Goal: Task Accomplishment & Management: Complete application form

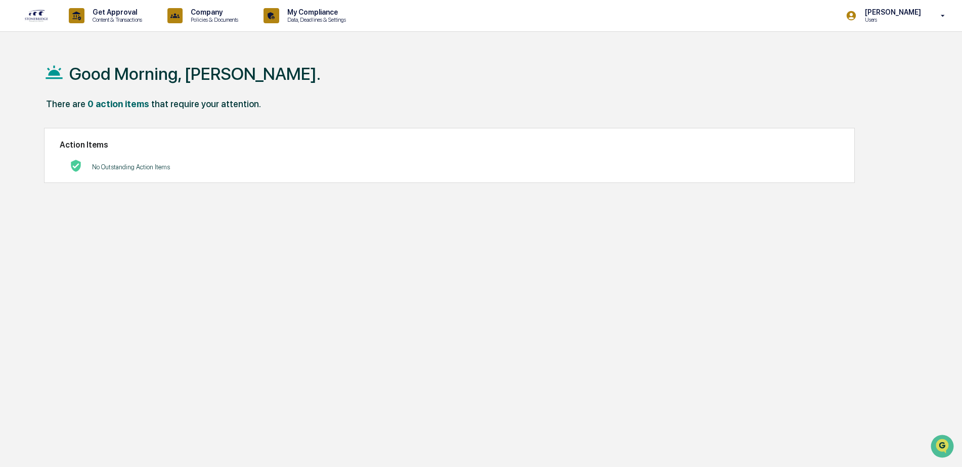
click at [297, 18] on p "Data, Deadlines & Settings" at bounding box center [315, 19] width 72 height 7
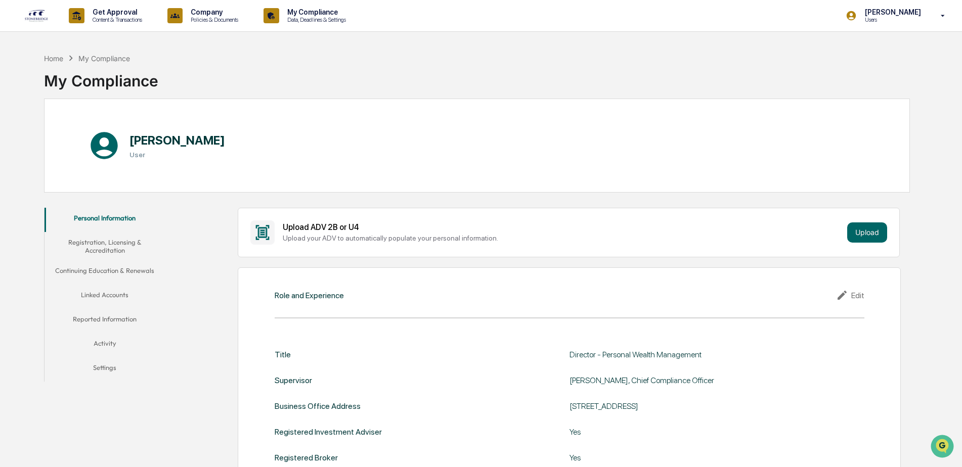
click at [118, 336] on button "Activity" at bounding box center [105, 345] width 121 height 24
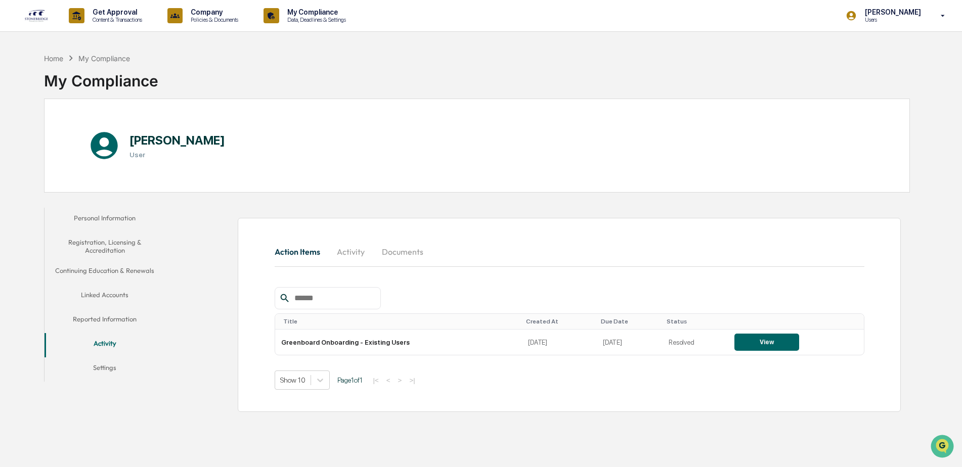
click at [114, 320] on button "Reported Information" at bounding box center [105, 321] width 121 height 24
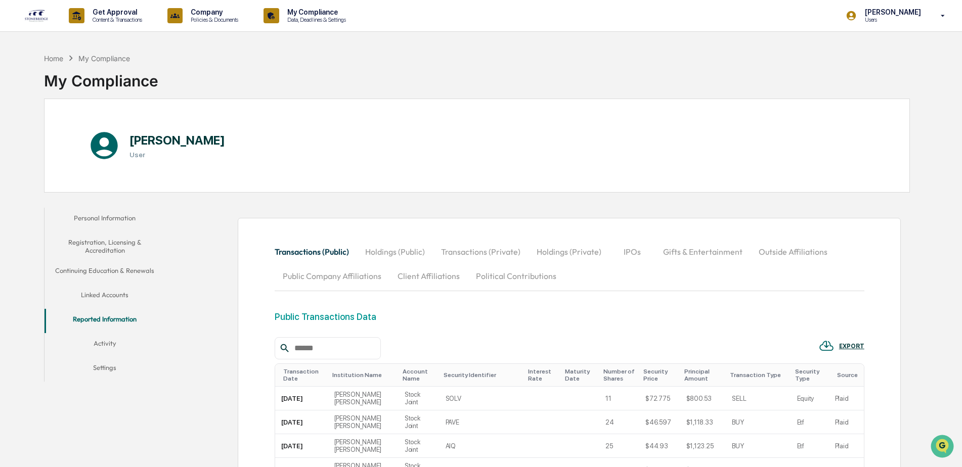
click at [797, 249] on button "Outside Affiliations" at bounding box center [793, 252] width 85 height 24
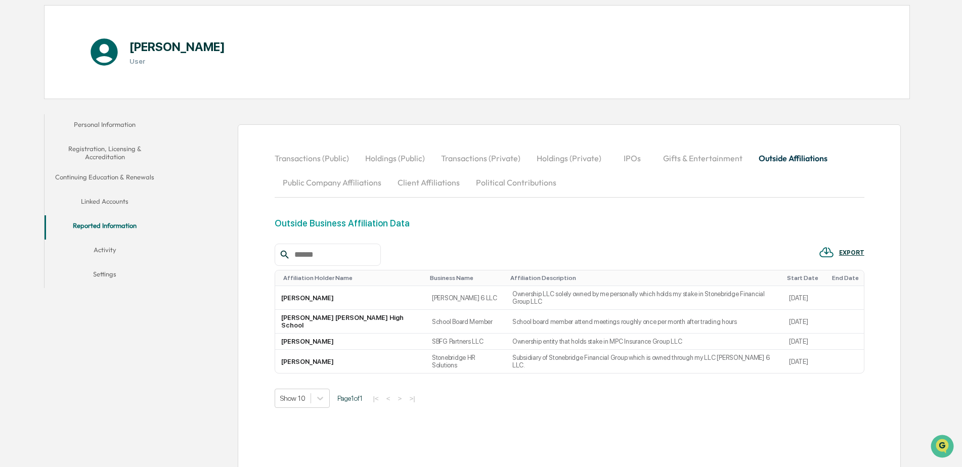
scroll to position [98, 0]
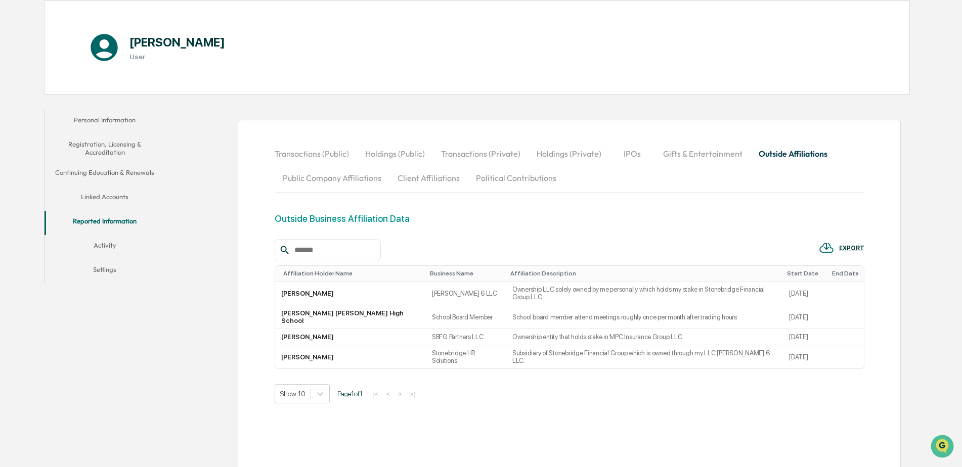
click at [595, 384] on div "Show 10 Page 1 of 1 |< < > >|" at bounding box center [570, 393] width 590 height 19
click at [550, 391] on div "Transactions (Public) Holdings (Public) Transactions (Private) Holdings (Privat…" at bounding box center [570, 302] width 590 height 321
click at [112, 118] on button "Personal Information" at bounding box center [105, 122] width 121 height 24
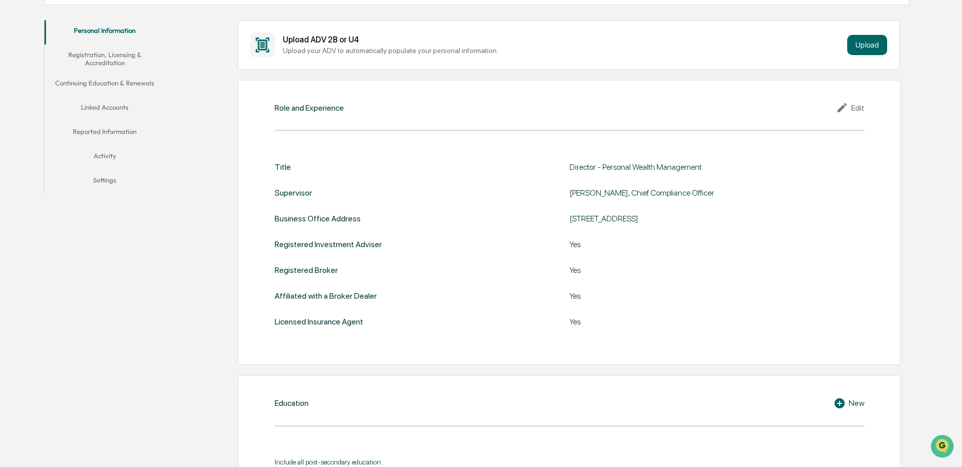
scroll to position [37, 0]
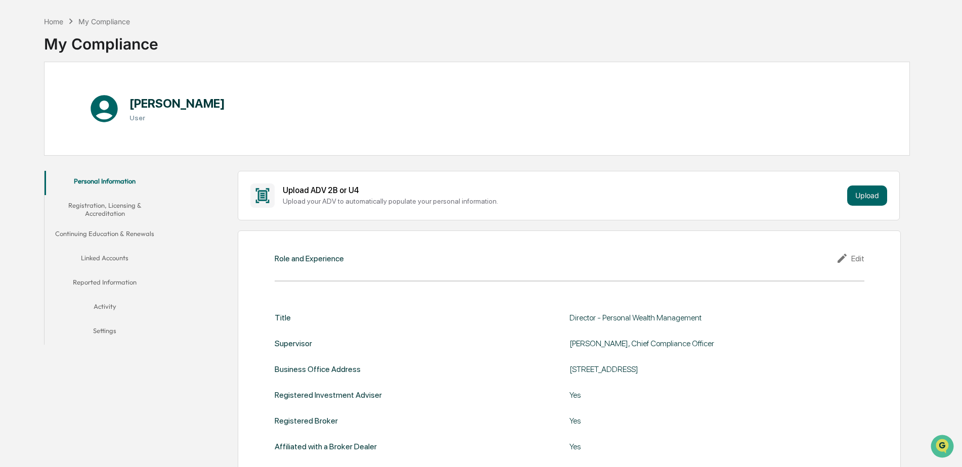
click at [117, 304] on button "Activity" at bounding box center [105, 308] width 121 height 24
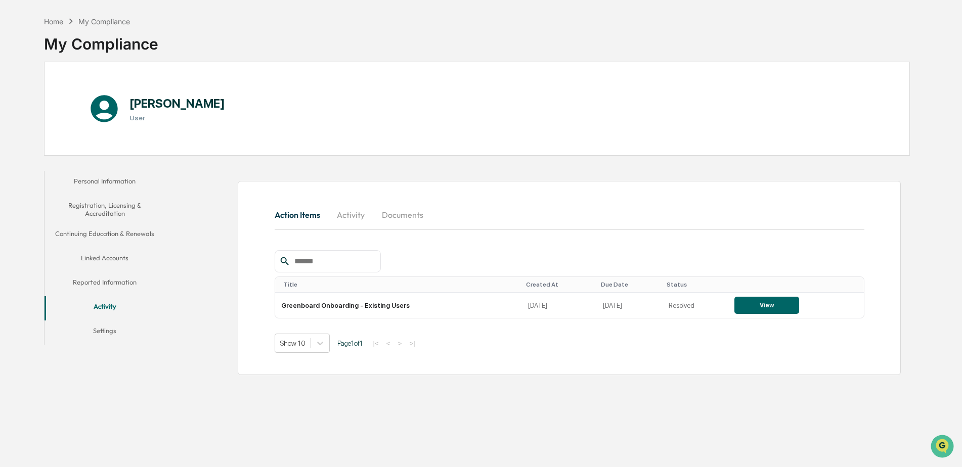
click at [772, 307] on button "View" at bounding box center [767, 305] width 65 height 17
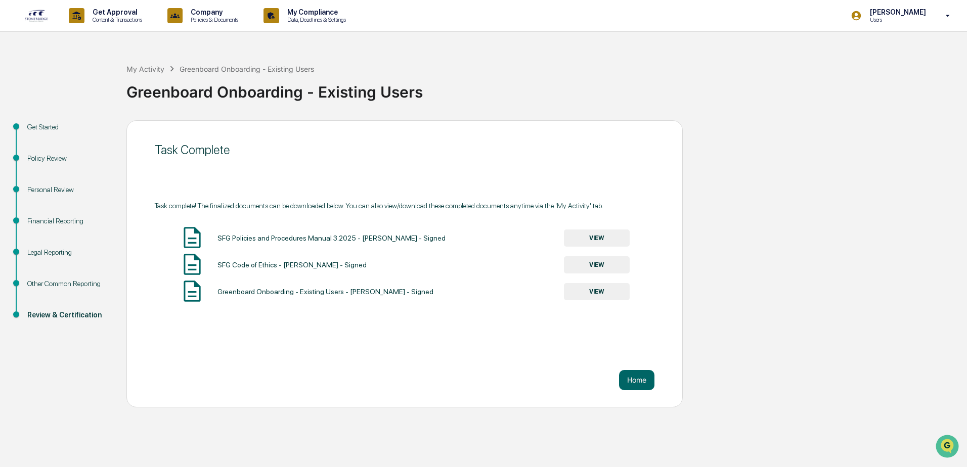
click at [40, 248] on div "Legal Reporting" at bounding box center [68, 252] width 83 height 11
click at [38, 251] on div "Legal Reporting" at bounding box center [68, 252] width 83 height 11
click at [39, 256] on div "Legal Reporting" at bounding box center [68, 252] width 83 height 11
click at [640, 379] on button "Home" at bounding box center [636, 380] width 35 height 20
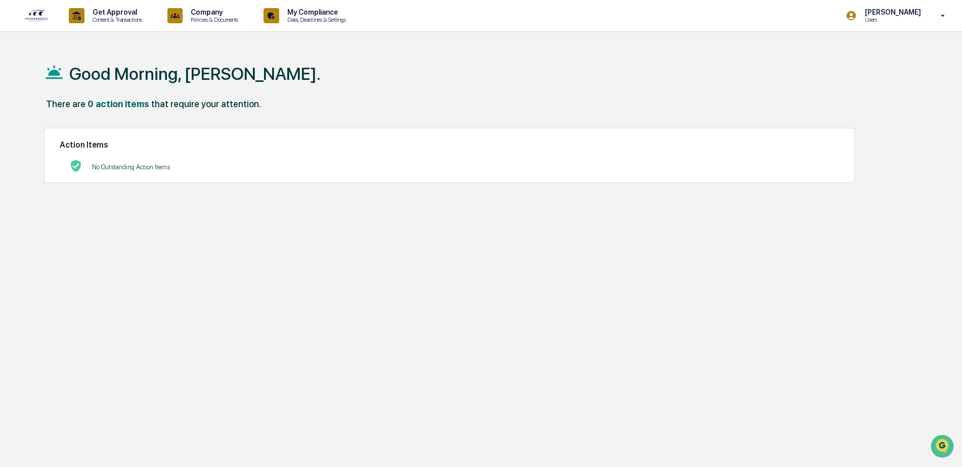
click at [90, 19] on p "Content & Transactions" at bounding box center [115, 19] width 63 height 7
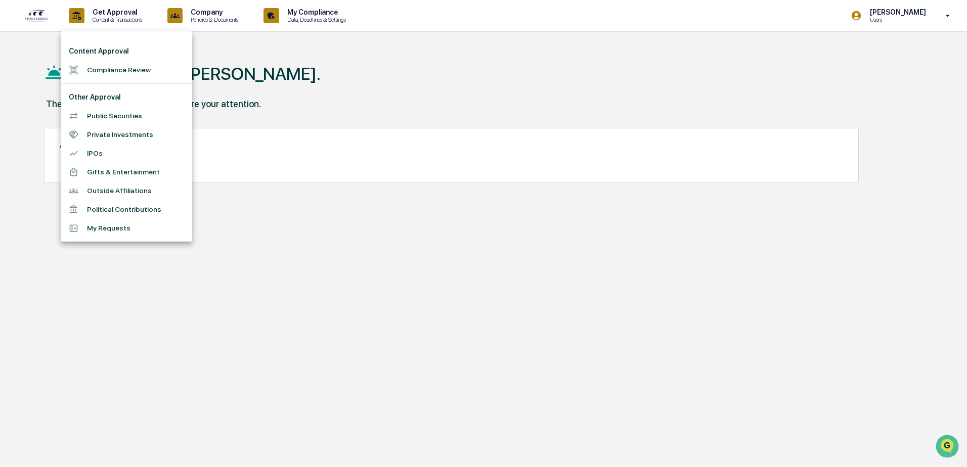
click at [124, 183] on li "Outside Affiliations" at bounding box center [127, 191] width 132 height 19
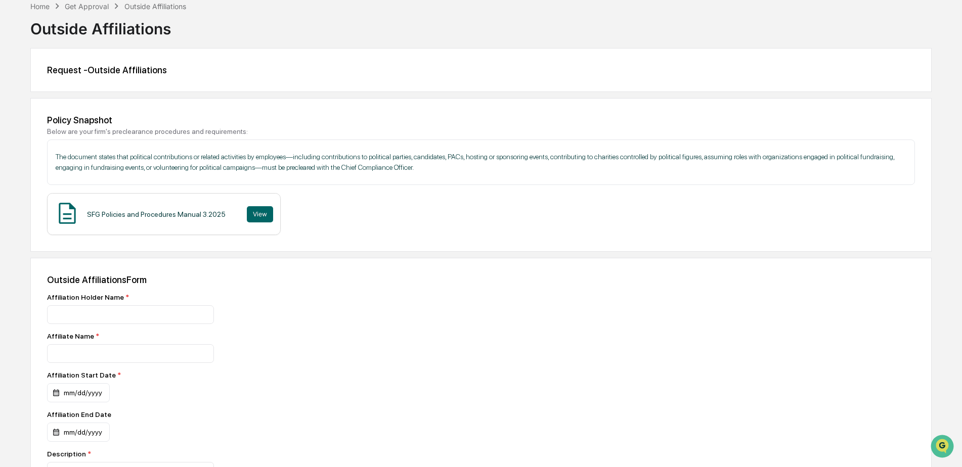
scroll to position [101, 0]
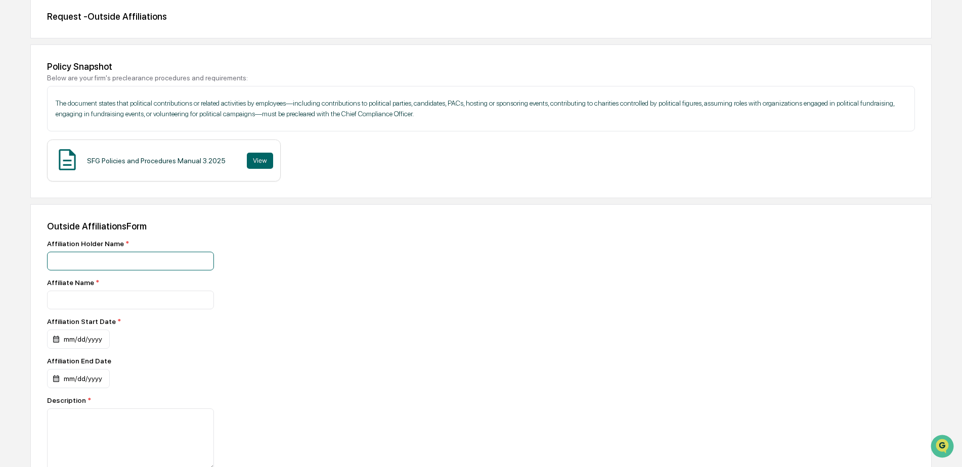
click at [180, 257] on input at bounding box center [130, 261] width 167 height 19
type input "**********"
type input "*******"
drag, startPoint x: 206, startPoint y: 262, endPoint x: 5, endPoint y: 259, distance: 201.9
click at [5, 259] on div "**********" at bounding box center [481, 285] width 962 height 676
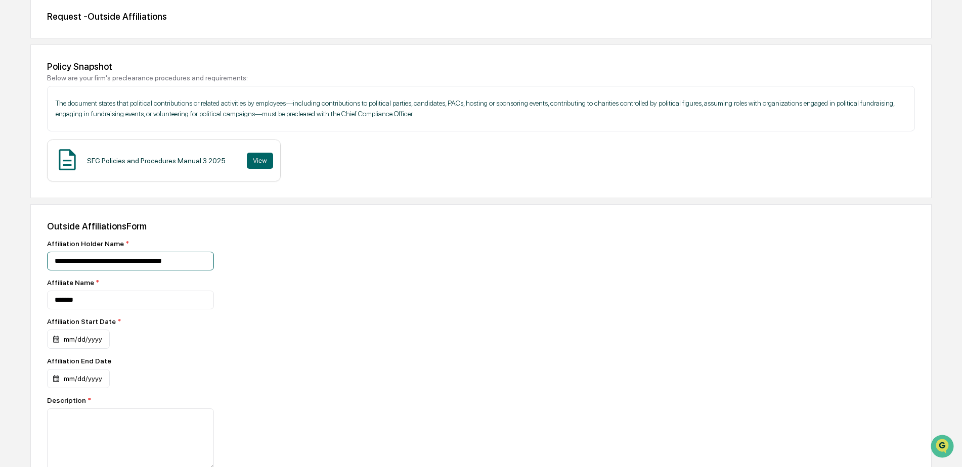
click at [118, 266] on input "**********" at bounding box center [130, 261] width 167 height 19
click at [122, 261] on input "**********" at bounding box center [130, 261] width 167 height 19
drag, startPoint x: 124, startPoint y: 260, endPoint x: 2, endPoint y: 238, distance: 124.2
click at [2, 239] on div "**********" at bounding box center [481, 285] width 962 height 676
type input "**********"
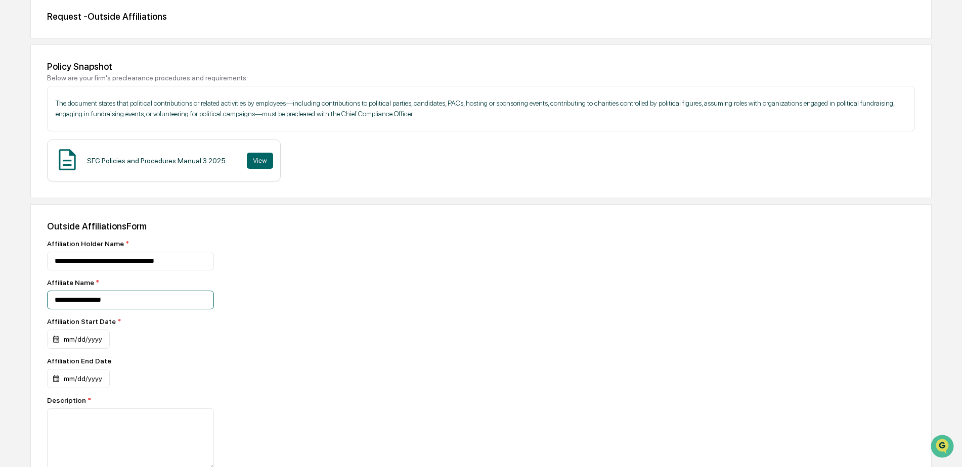
type input "**********"
click at [67, 336] on div "mm/dd/yyyy" at bounding box center [78, 339] width 63 height 19
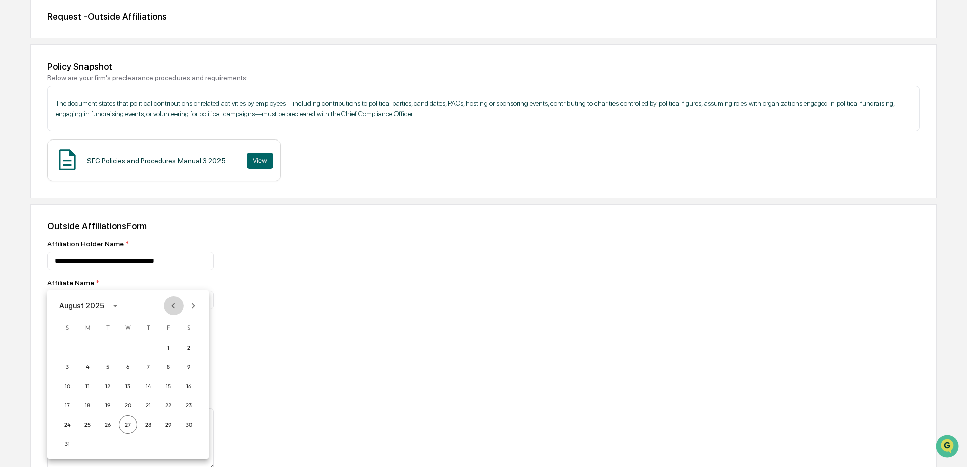
click at [170, 305] on icon "Previous month" at bounding box center [173, 305] width 11 height 11
click at [171, 305] on icon "Previous month" at bounding box center [173, 305] width 11 height 11
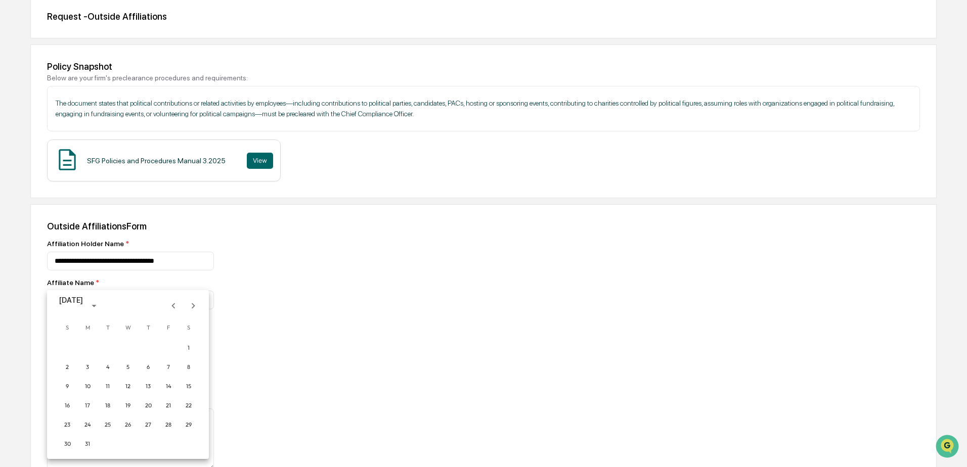
click at [171, 305] on icon "Previous month" at bounding box center [173, 305] width 11 height 11
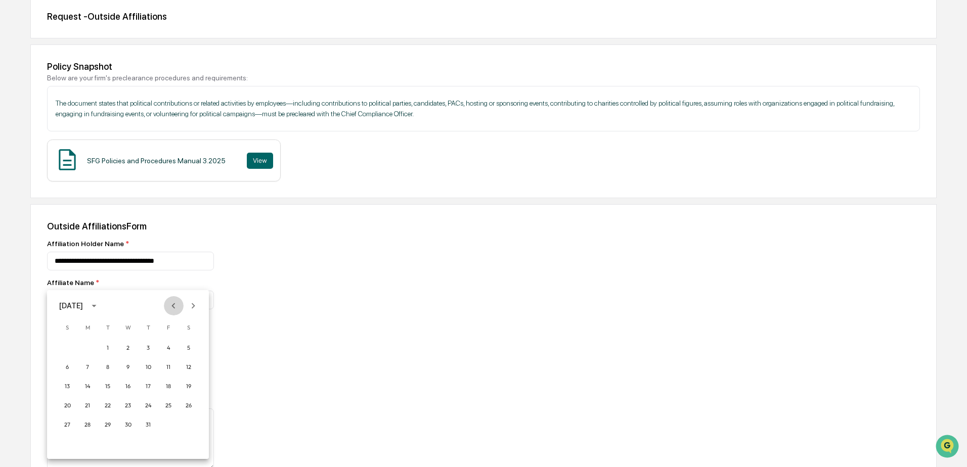
click at [171, 305] on icon "Previous month" at bounding box center [173, 305] width 11 height 11
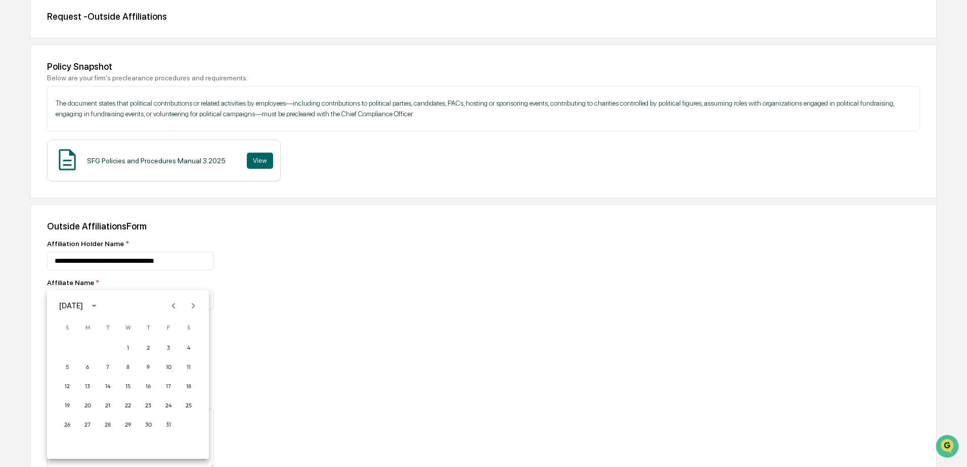
click at [171, 305] on icon "Previous month" at bounding box center [173, 305] width 11 height 11
click at [106, 423] on button "30" at bounding box center [108, 425] width 18 height 18
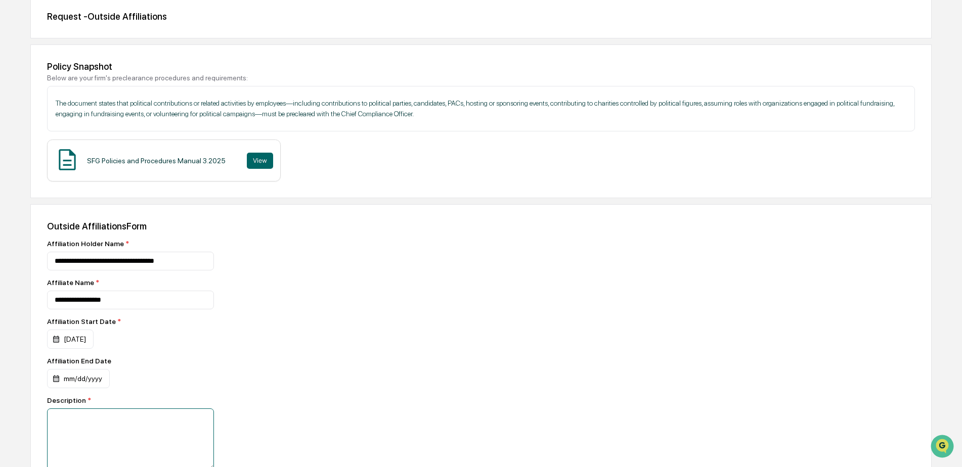
click at [97, 441] on textarea at bounding box center [130, 440] width 167 height 62
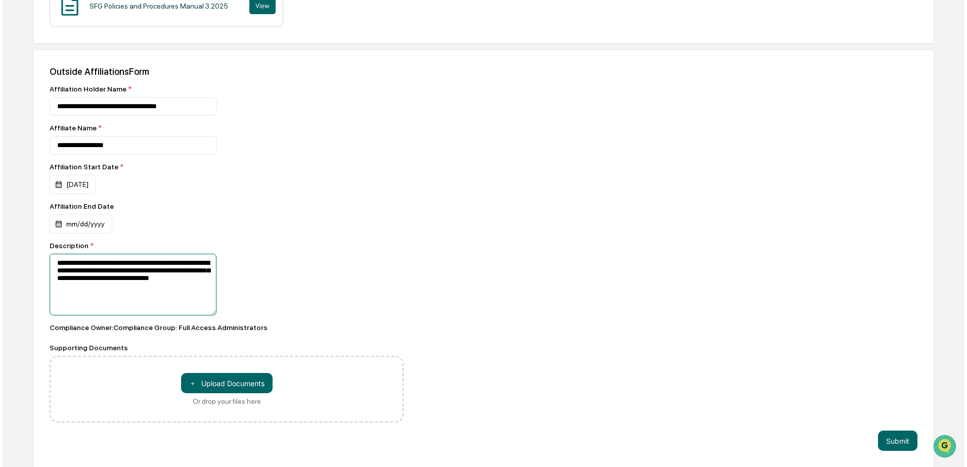
scroll to position [257, 0]
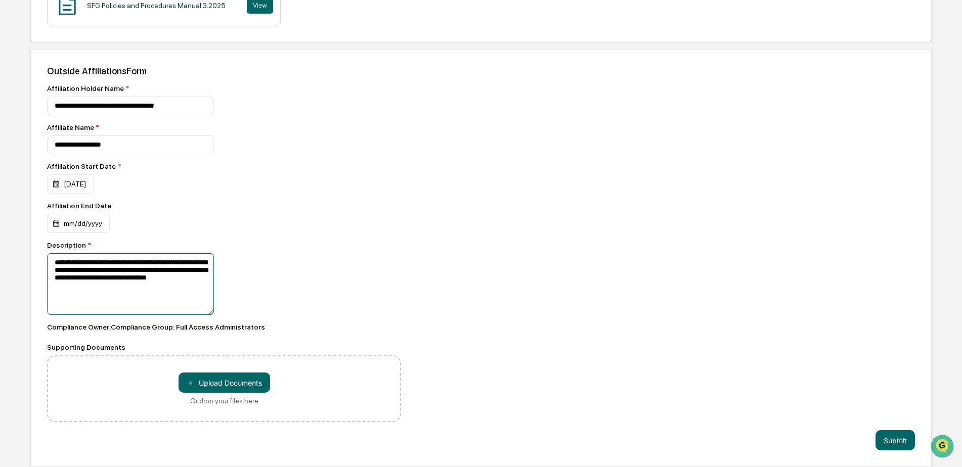
type textarea "**********"
click at [897, 441] on button "Submit" at bounding box center [895, 440] width 39 height 20
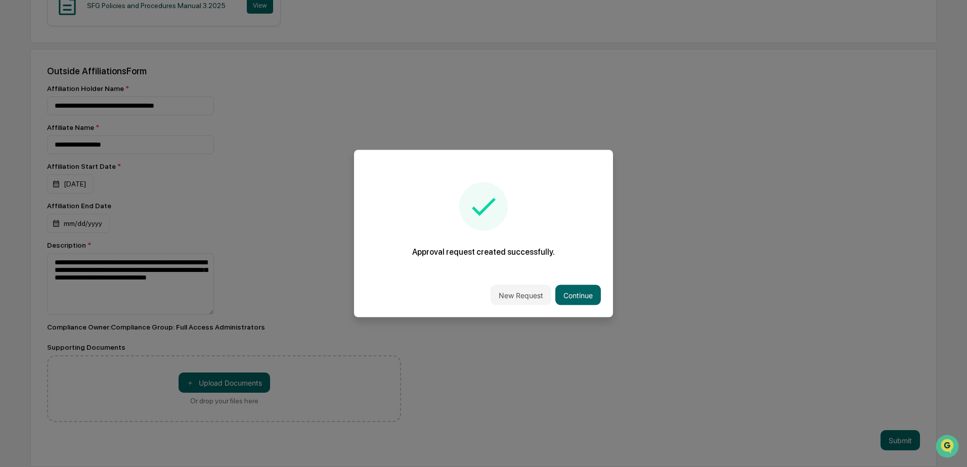
click at [578, 292] on button "Continue" at bounding box center [578, 295] width 46 height 20
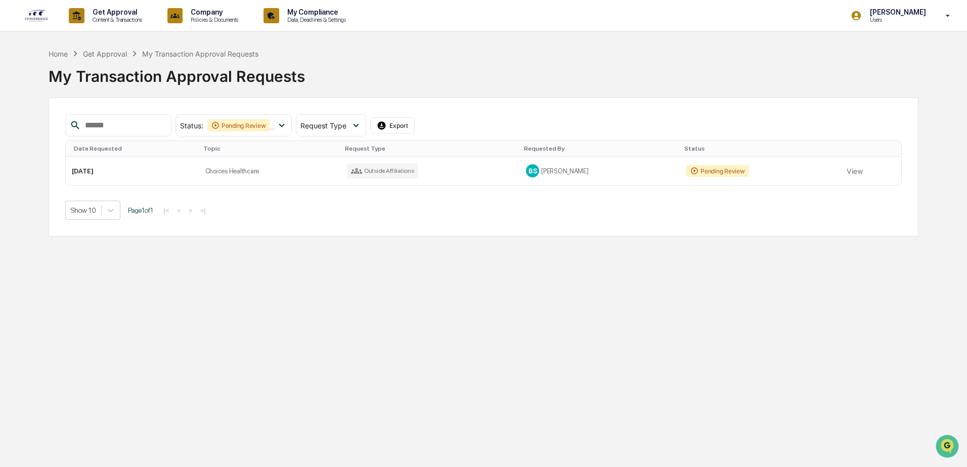
click at [125, 17] on p "Content & Transactions" at bounding box center [115, 19] width 63 height 7
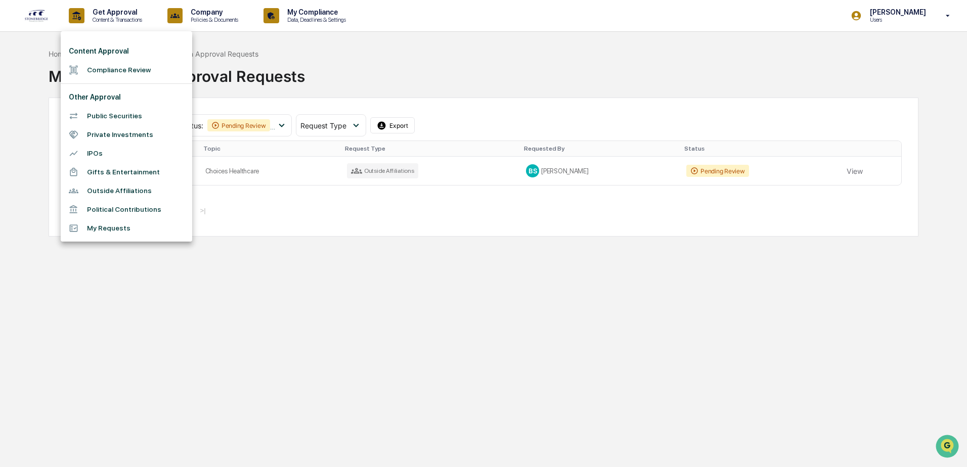
click at [211, 15] on div at bounding box center [483, 233] width 967 height 467
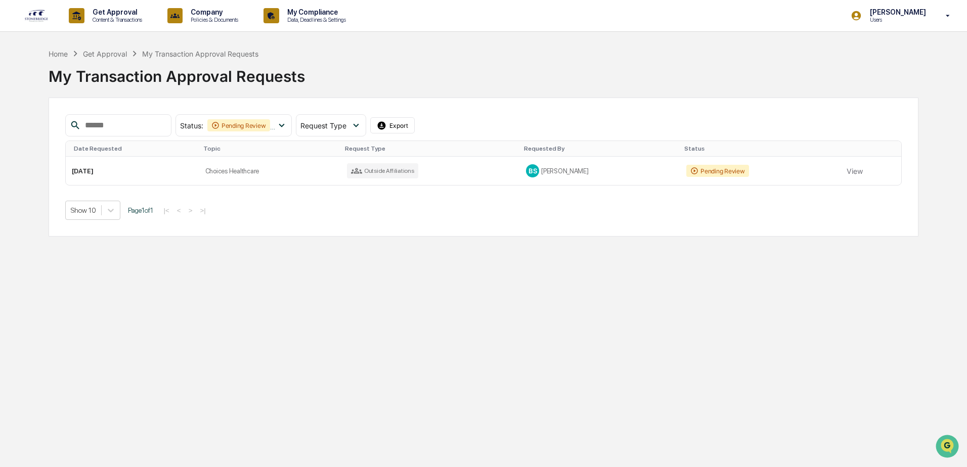
click at [291, 14] on p "My Compliance" at bounding box center [315, 12] width 72 height 8
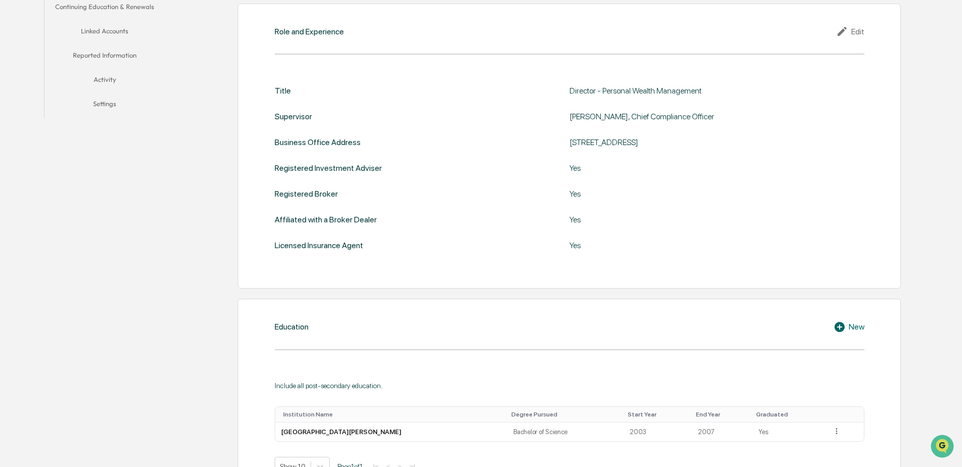
scroll to position [138, 0]
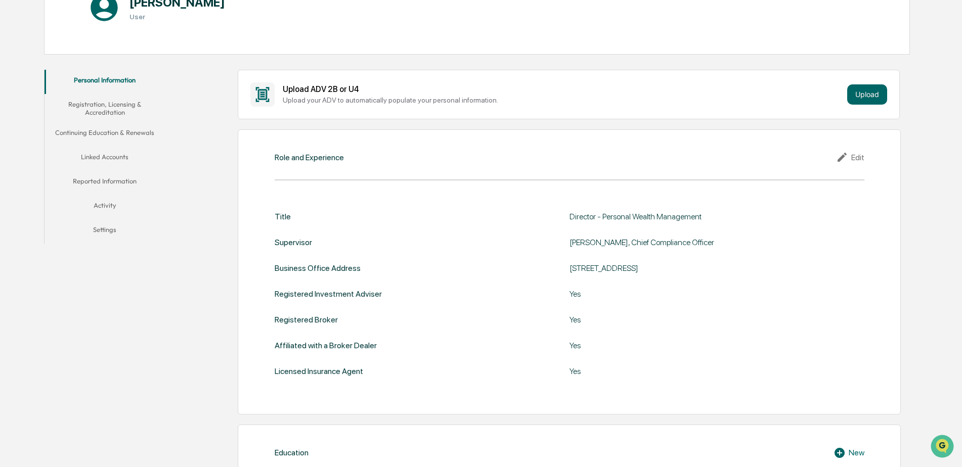
click at [128, 113] on button "Registration, Licensing & Accreditation" at bounding box center [105, 108] width 121 height 29
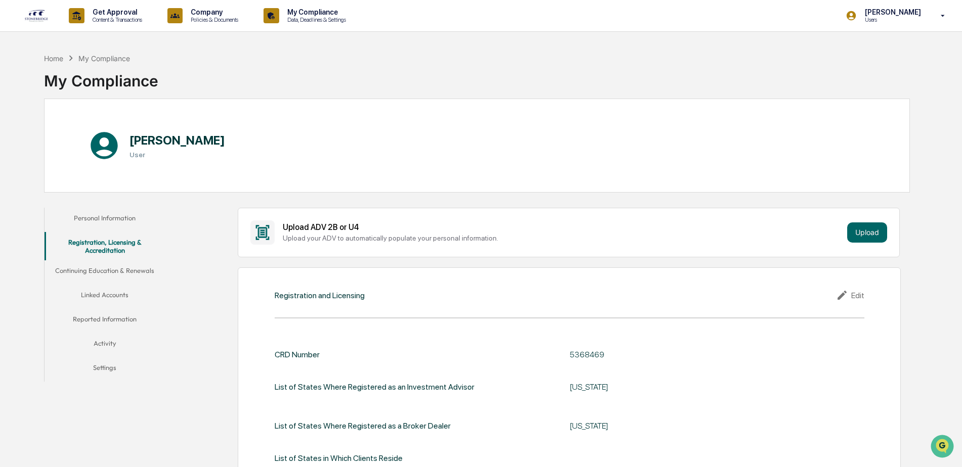
click at [119, 270] on button "Continuing Education & Renewals" at bounding box center [105, 273] width 121 height 24
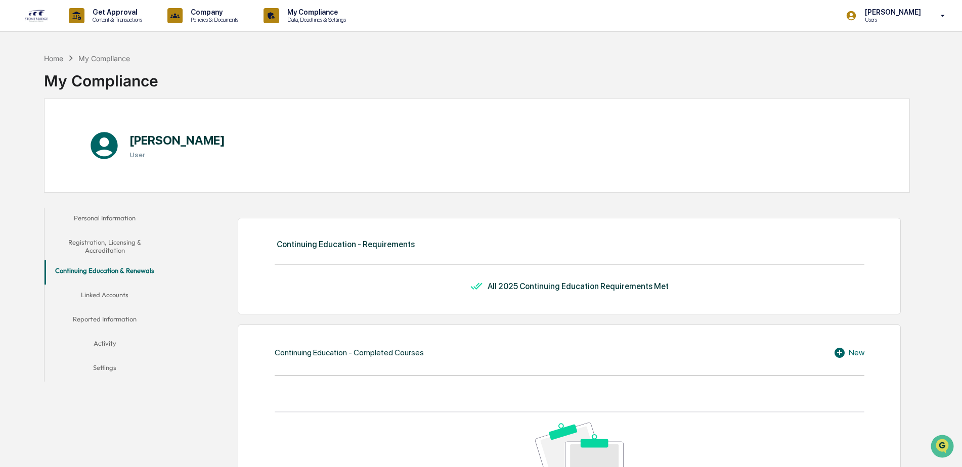
click at [118, 293] on button "Linked Accounts" at bounding box center [105, 297] width 121 height 24
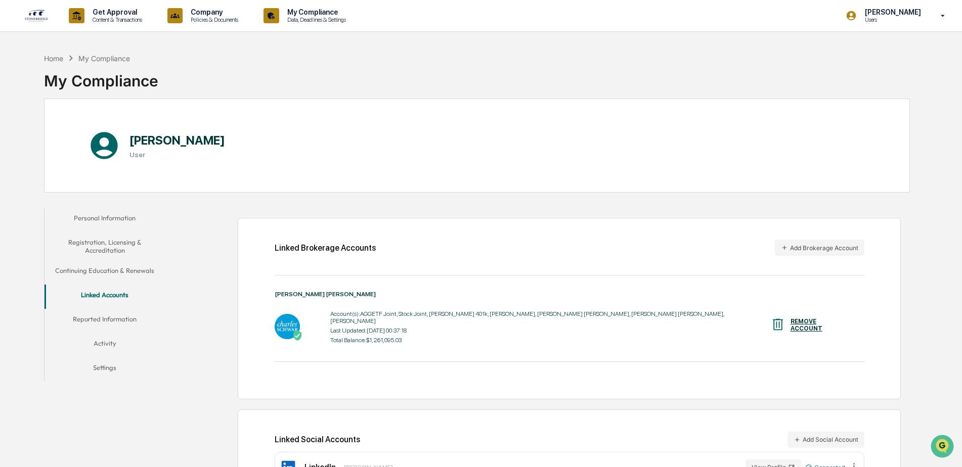
scroll to position [48, 0]
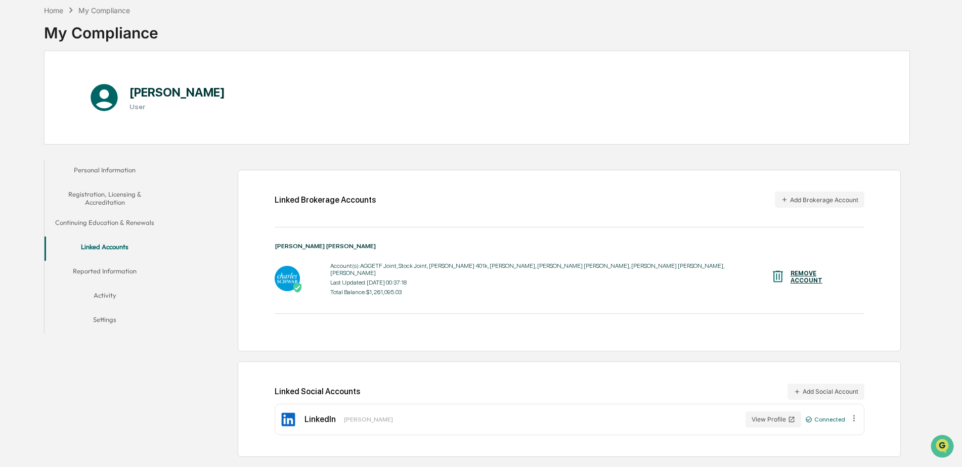
click at [107, 277] on button "Reported Information" at bounding box center [105, 273] width 121 height 24
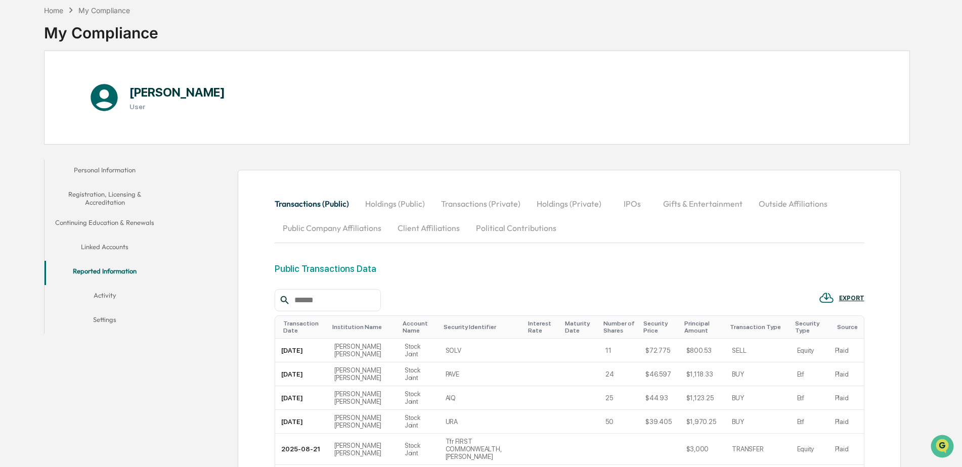
click at [433, 224] on button "Client Affiliations" at bounding box center [429, 228] width 78 height 24
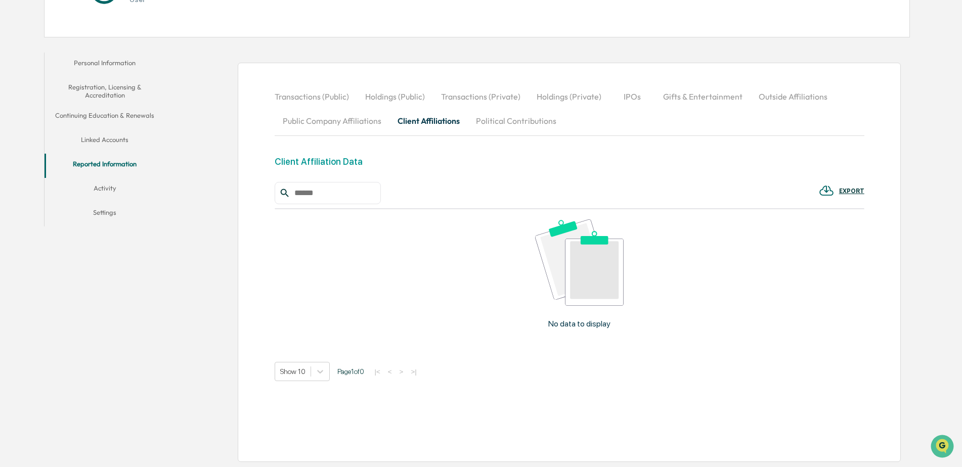
scroll to position [105, 0]
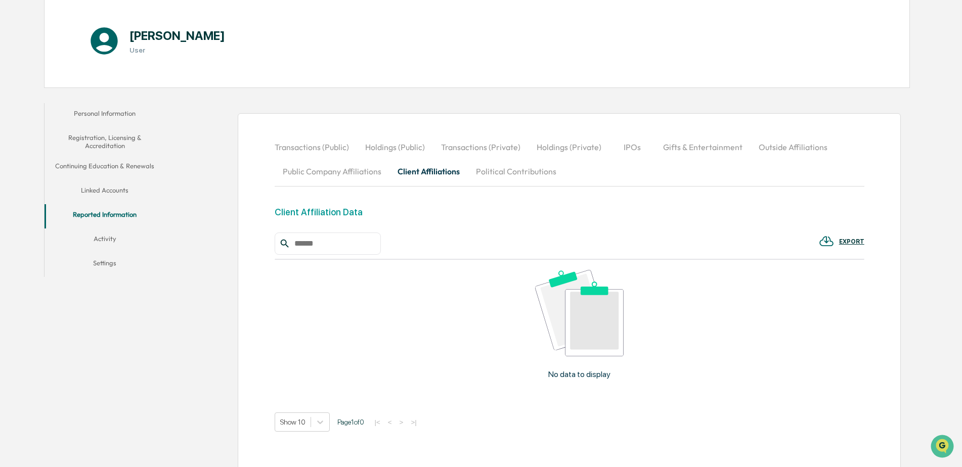
click at [106, 114] on button "Personal Information" at bounding box center [105, 115] width 121 height 24
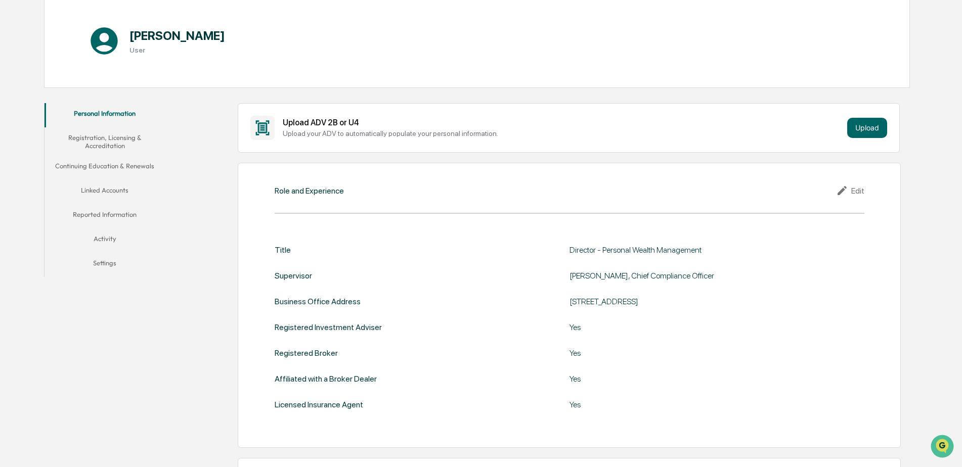
click at [140, 37] on h1 "[PERSON_NAME]" at bounding box center [178, 35] width 96 height 15
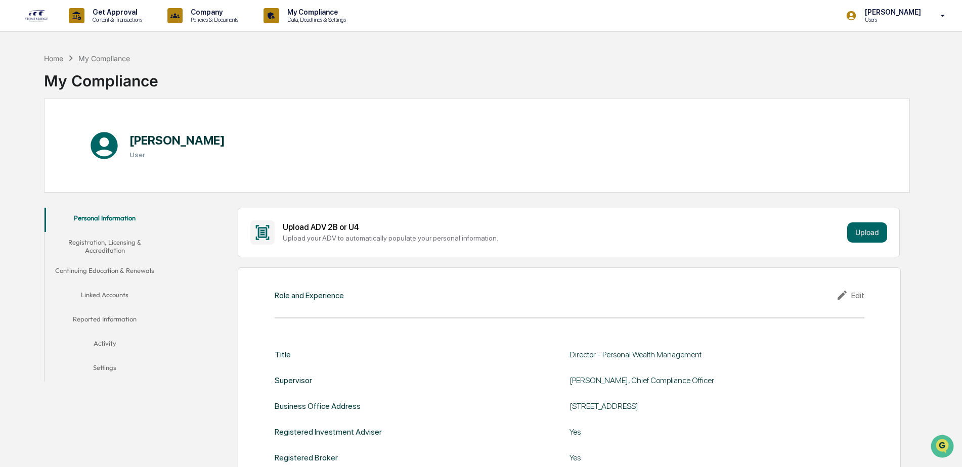
click at [102, 12] on p "Get Approval" at bounding box center [115, 12] width 63 height 8
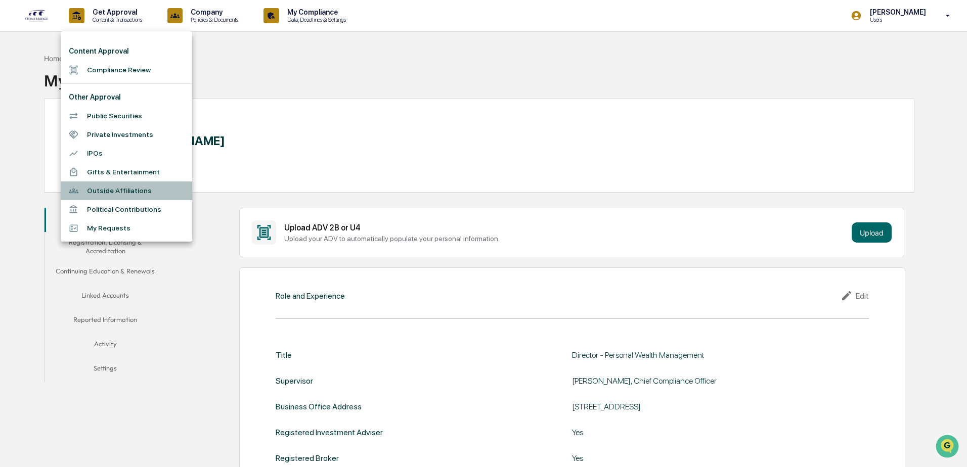
click at [114, 187] on li "Outside Affiliations" at bounding box center [127, 191] width 132 height 19
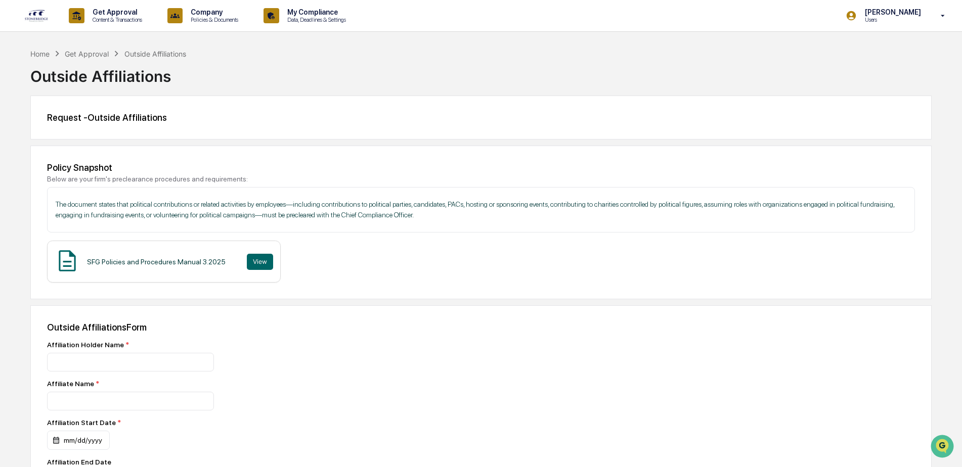
click at [98, 54] on div "Get Approval" at bounding box center [87, 54] width 44 height 9
click at [111, 11] on p "Get Approval" at bounding box center [115, 12] width 63 height 8
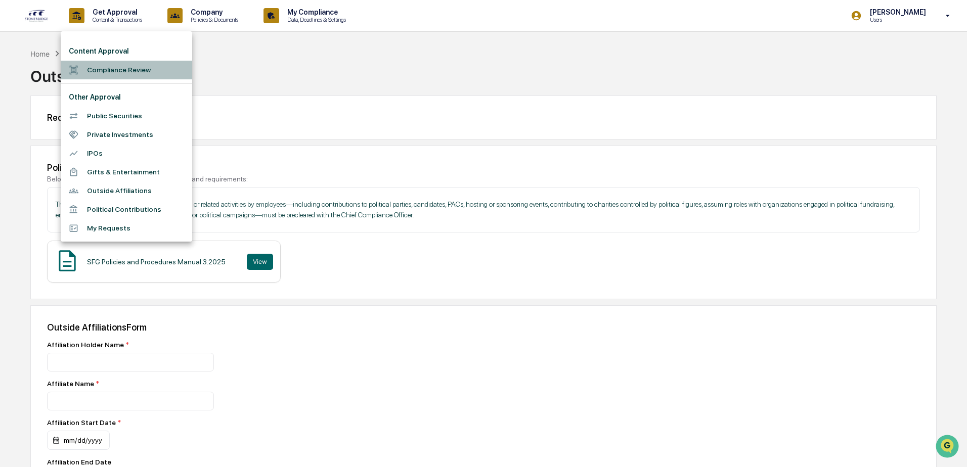
click at [115, 69] on li "Compliance Review" at bounding box center [127, 70] width 132 height 19
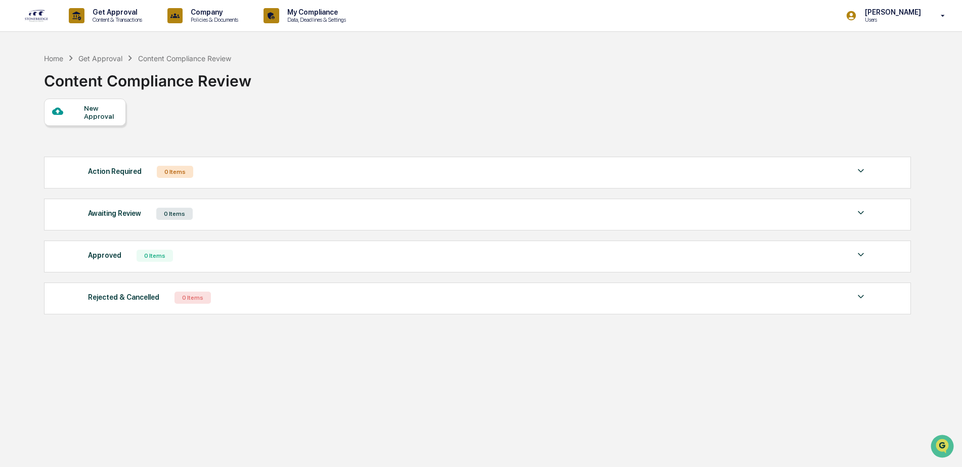
click at [99, 13] on p "Get Approval" at bounding box center [115, 12] width 63 height 8
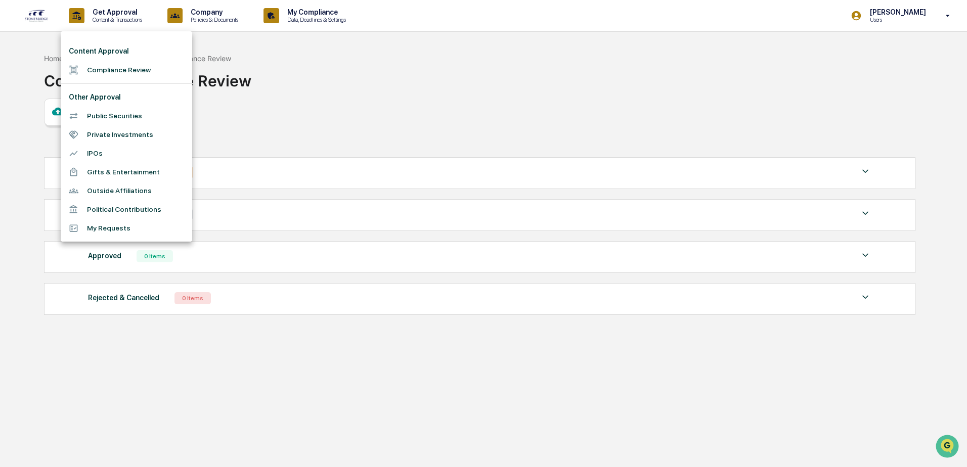
click at [113, 230] on li "My Requests" at bounding box center [127, 228] width 132 height 19
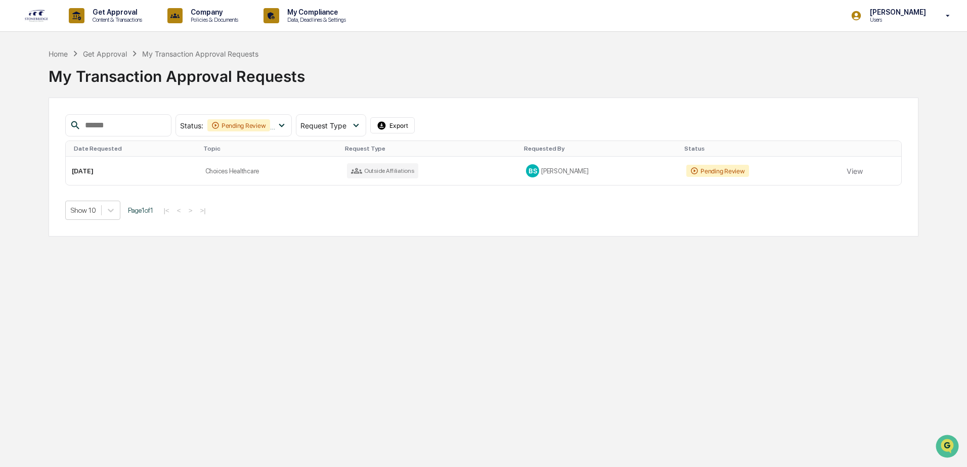
click at [337, 123] on span "Request Type" at bounding box center [323, 125] width 46 height 9
click at [338, 122] on span "Request Type" at bounding box center [323, 125] width 46 height 9
click at [898, 21] on p "Users" at bounding box center [896, 19] width 69 height 7
click at [904, 16] on div at bounding box center [483, 233] width 967 height 467
click at [907, 12] on p "[PERSON_NAME]" at bounding box center [896, 12] width 69 height 8
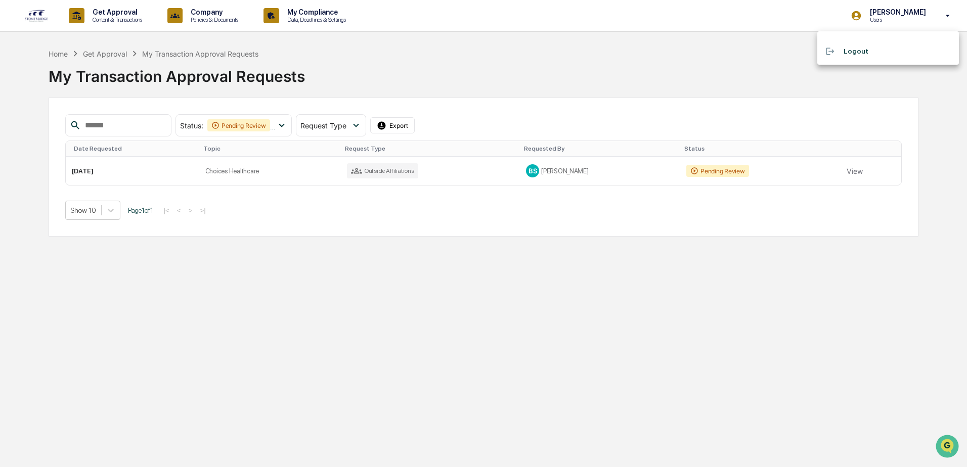
click at [903, 12] on div at bounding box center [483, 233] width 967 height 467
click at [289, 25] on div "My Compliance Data, Deadlines & Settings" at bounding box center [309, 15] width 98 height 31
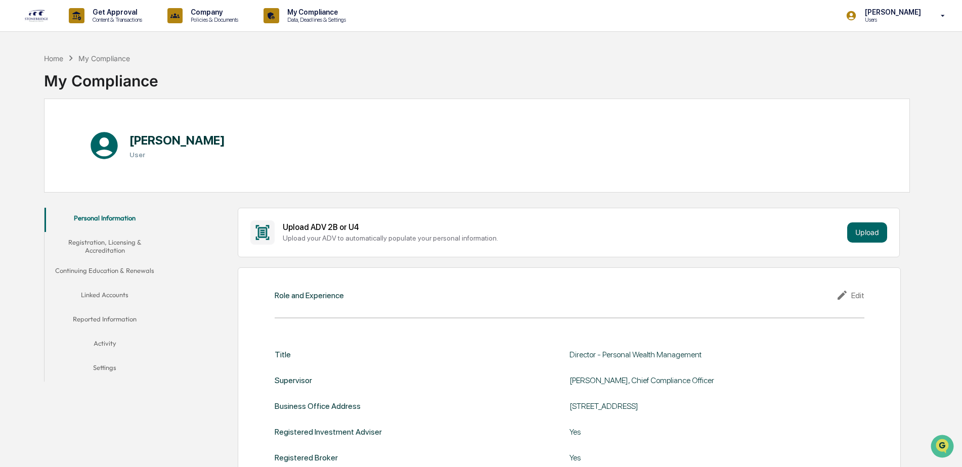
click at [128, 129] on div "[PERSON_NAME] User" at bounding box center [161, 145] width 146 height 41
click at [82, 219] on button "Personal Information" at bounding box center [105, 220] width 121 height 24
click at [846, 296] on icon at bounding box center [843, 295] width 15 height 12
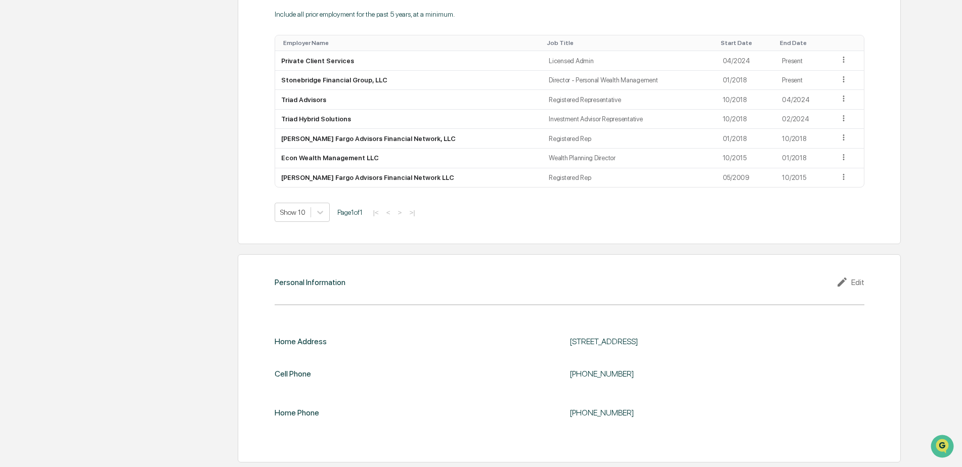
scroll to position [1075, 0]
click at [861, 279] on div "Edit" at bounding box center [850, 282] width 28 height 12
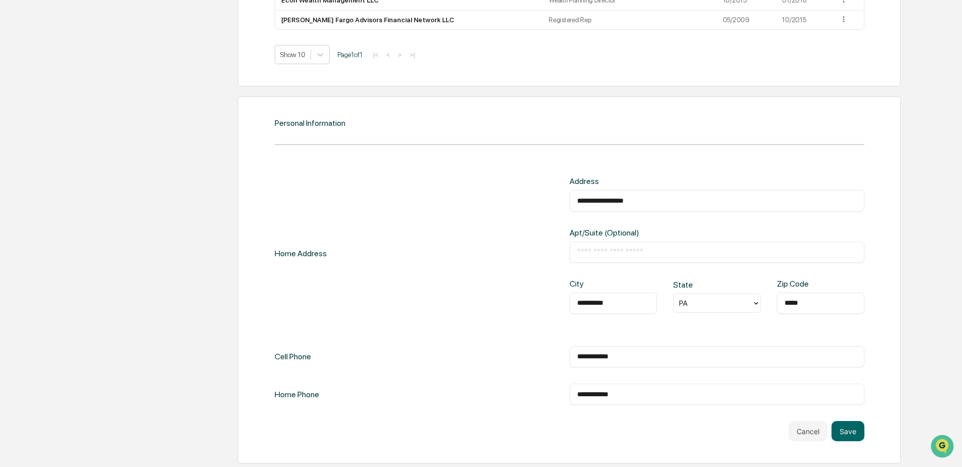
scroll to position [1234, 0]
click at [850, 428] on button "Save" at bounding box center [848, 430] width 33 height 20
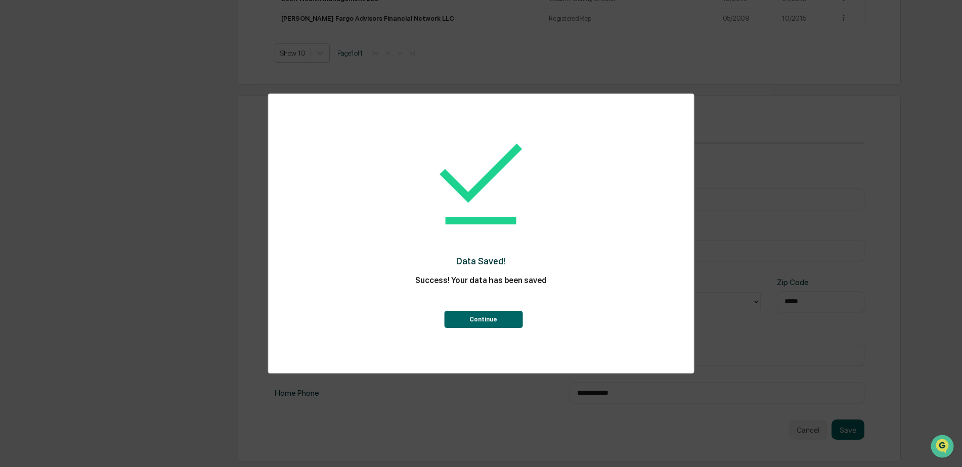
click at [513, 325] on button "Continue" at bounding box center [483, 319] width 78 height 17
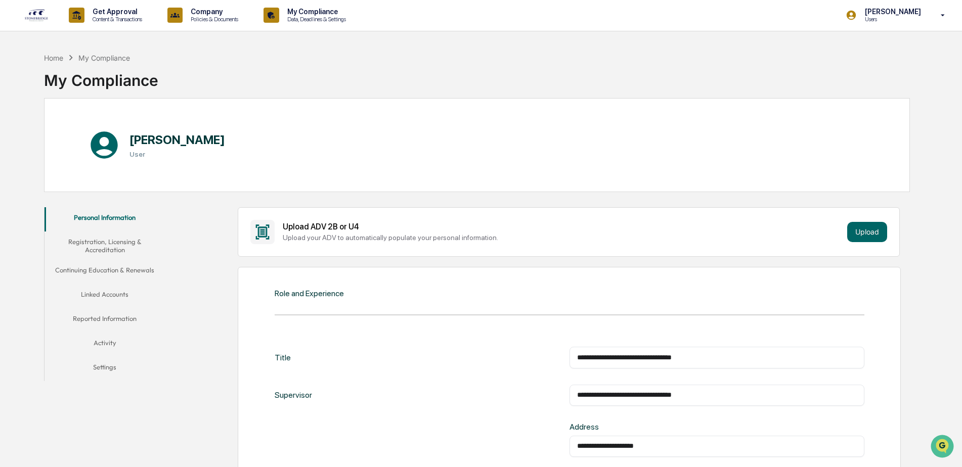
scroll to position [0, 0]
click at [948, 17] on icon at bounding box center [943, 16] width 18 height 10
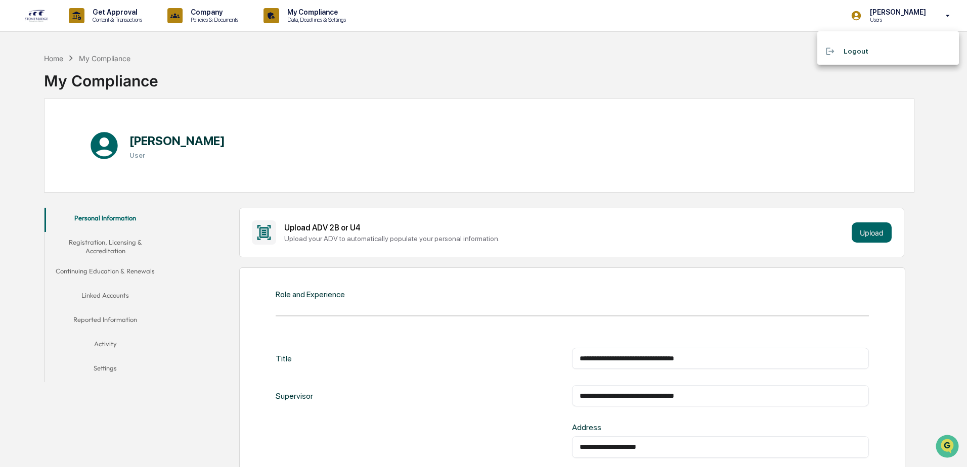
click at [948, 17] on div at bounding box center [483, 233] width 967 height 467
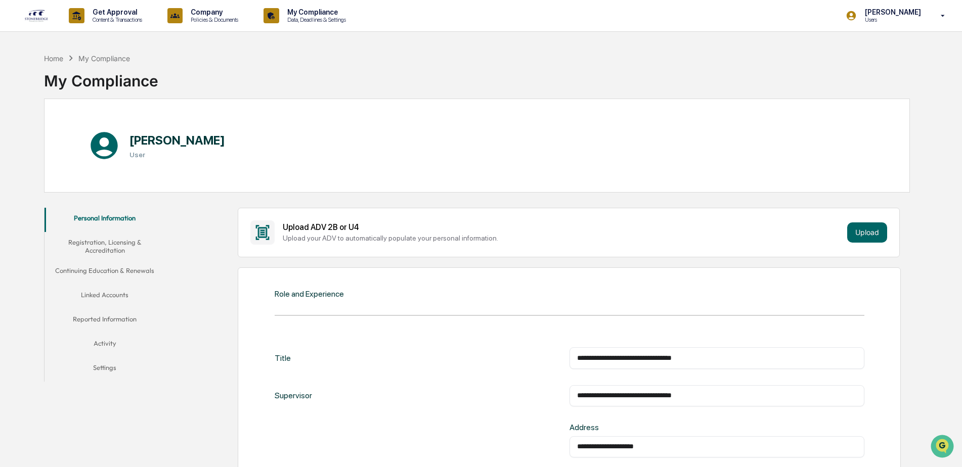
click at [121, 317] on button "Reported Information" at bounding box center [105, 321] width 121 height 24
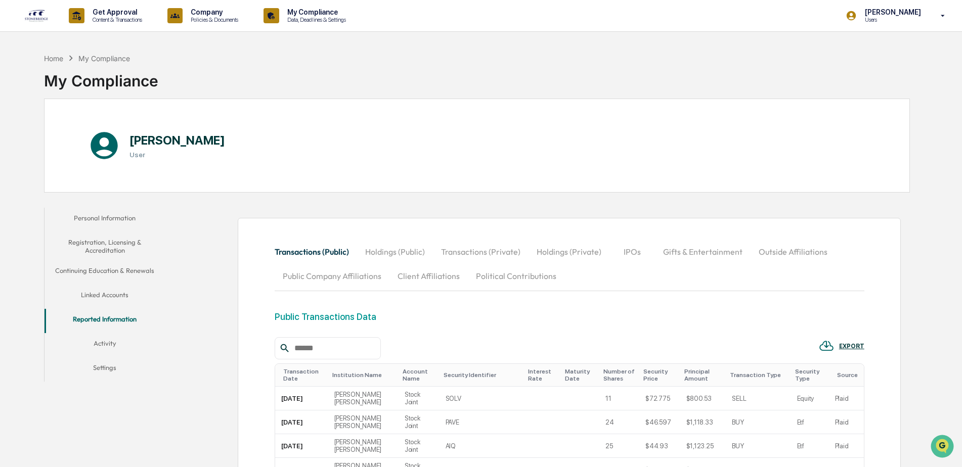
click at [100, 373] on button "Settings" at bounding box center [105, 370] width 121 height 24
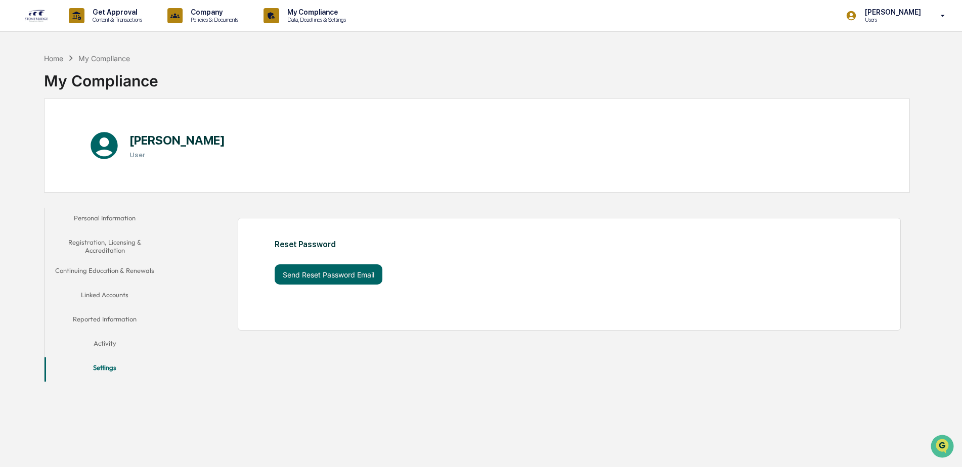
click at [92, 344] on button "Activity" at bounding box center [105, 345] width 121 height 24
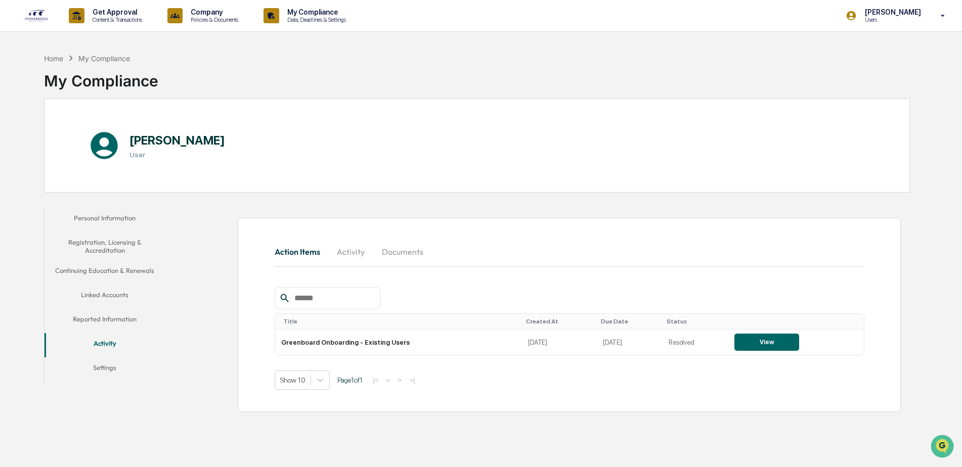
click at [747, 338] on button "View" at bounding box center [767, 342] width 65 height 17
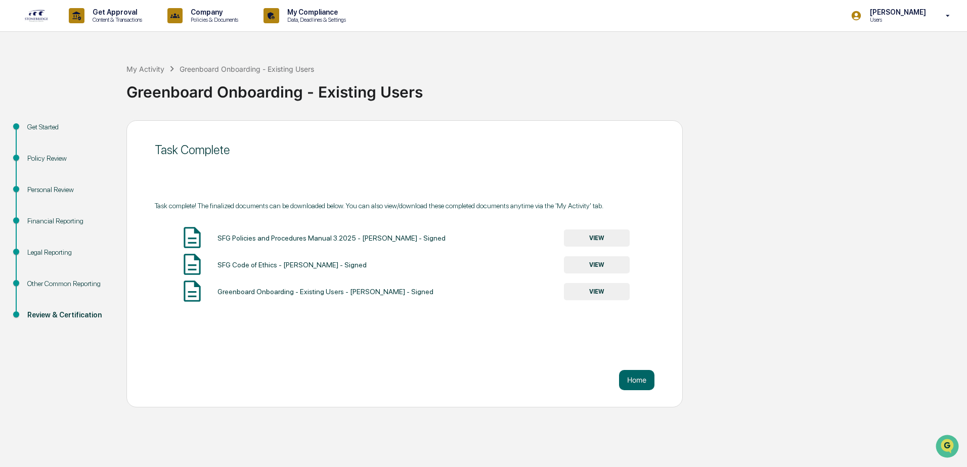
click at [49, 190] on div "Personal Review" at bounding box center [68, 190] width 83 height 11
click at [40, 14] on img at bounding box center [36, 15] width 24 height 13
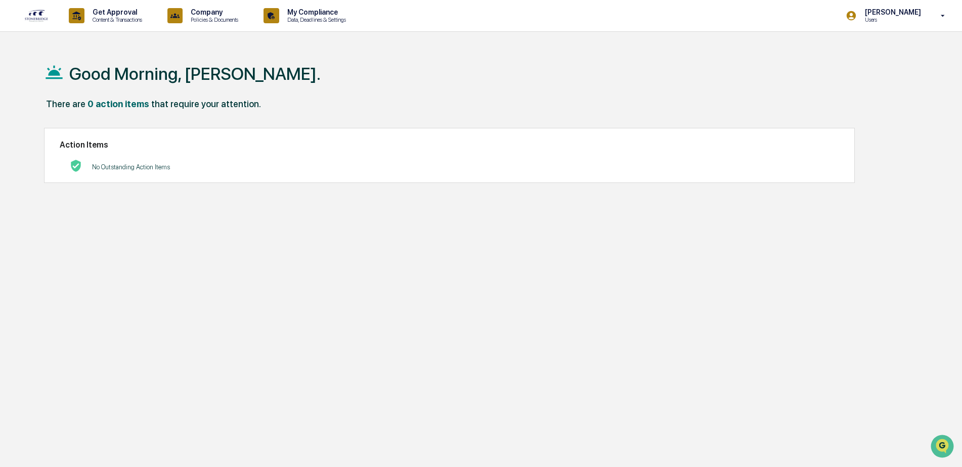
click at [71, 20] on icon at bounding box center [77, 16] width 16 height 16
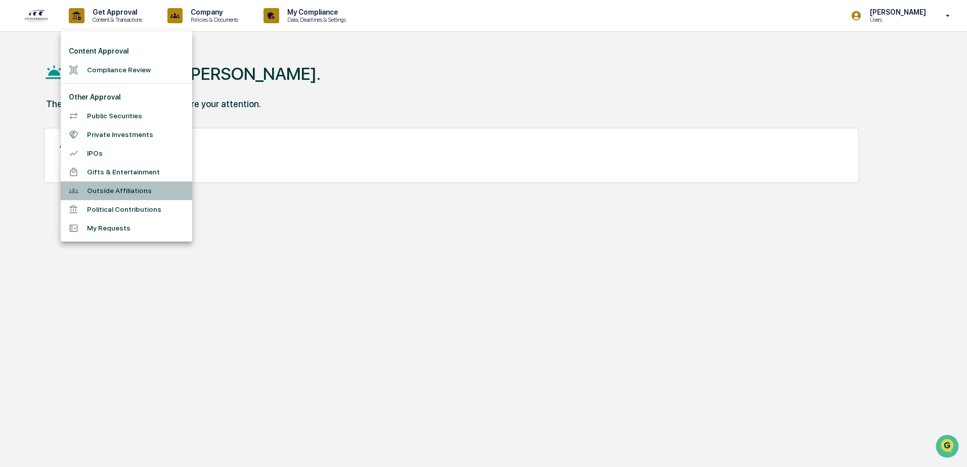
click at [117, 190] on li "Outside Affiliations" at bounding box center [127, 191] width 132 height 19
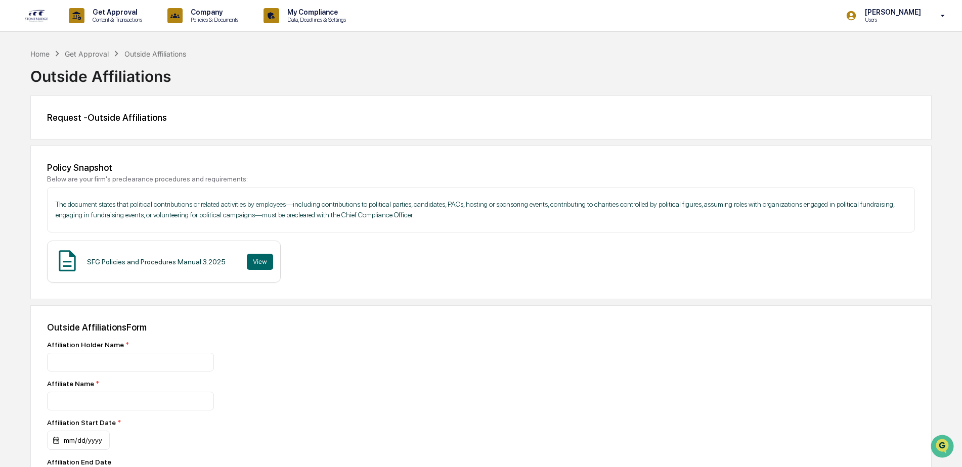
click at [38, 50] on div "Home" at bounding box center [39, 54] width 19 height 9
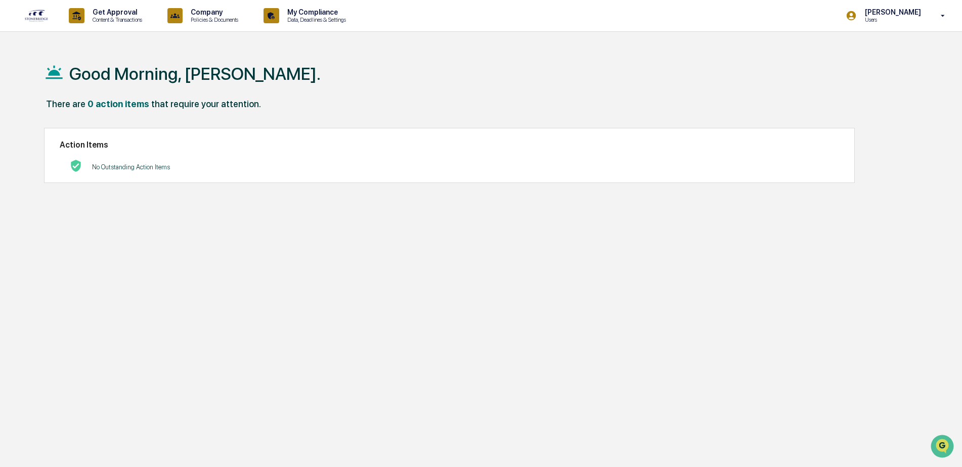
click at [316, 24] on div "My Compliance Data, Deadlines & Settings" at bounding box center [309, 15] width 98 height 31
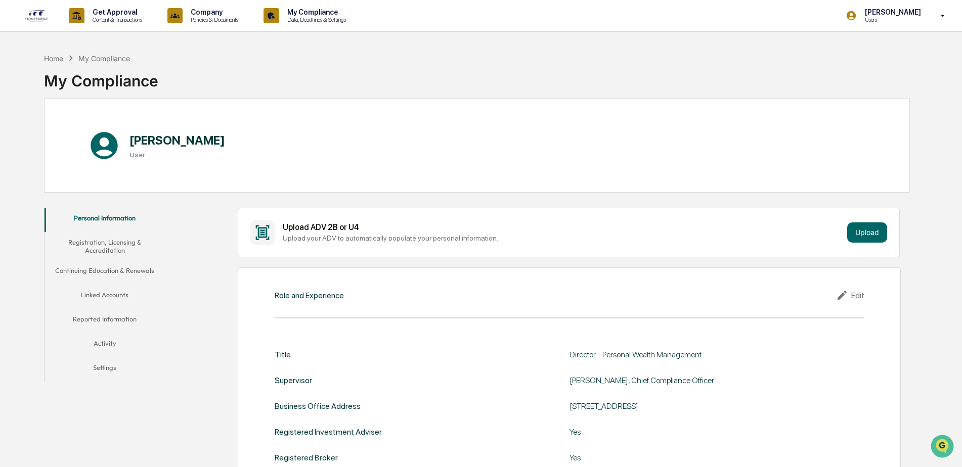
click at [848, 290] on icon at bounding box center [843, 295] width 15 height 12
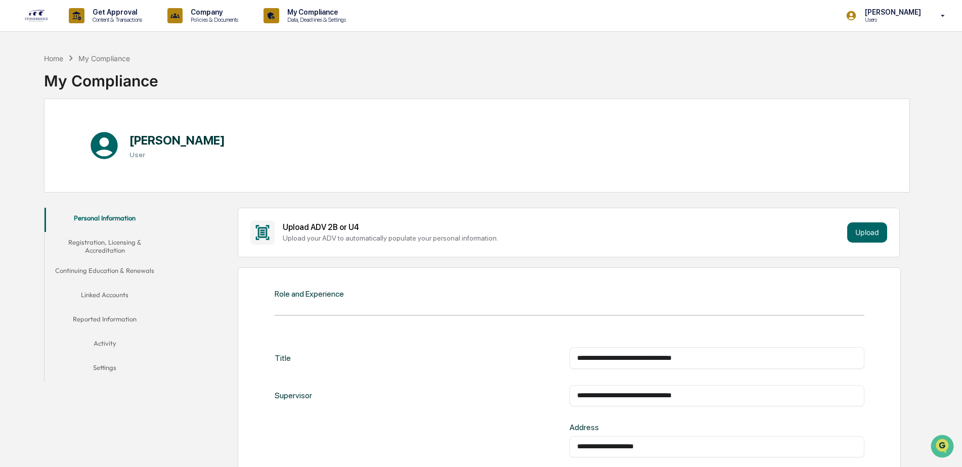
click at [103, 244] on button "Registration, Licensing & Accreditation" at bounding box center [105, 246] width 121 height 29
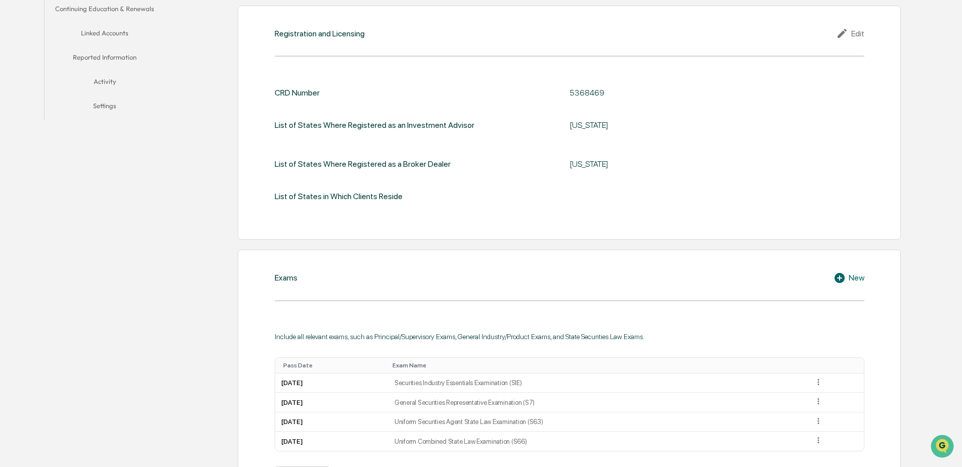
scroll to position [74, 0]
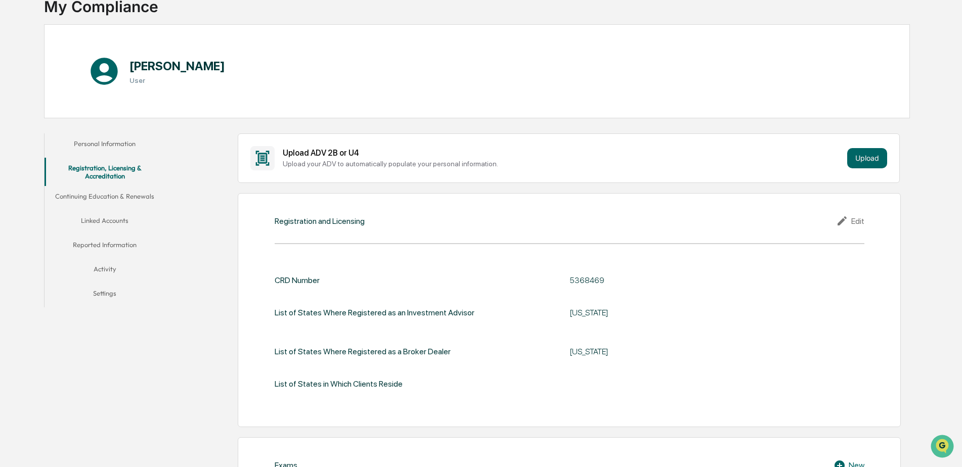
click at [111, 193] on button "Continuing Education & Renewals" at bounding box center [105, 198] width 121 height 24
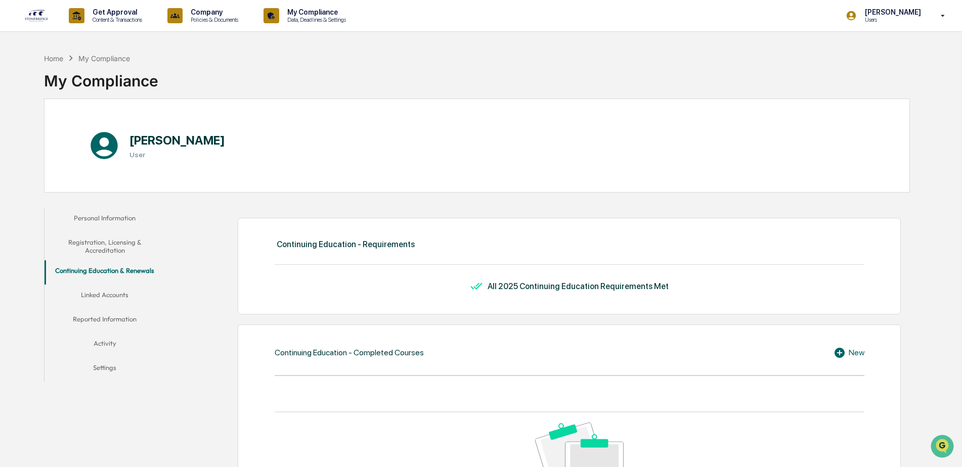
click at [101, 292] on button "Linked Accounts" at bounding box center [105, 297] width 121 height 24
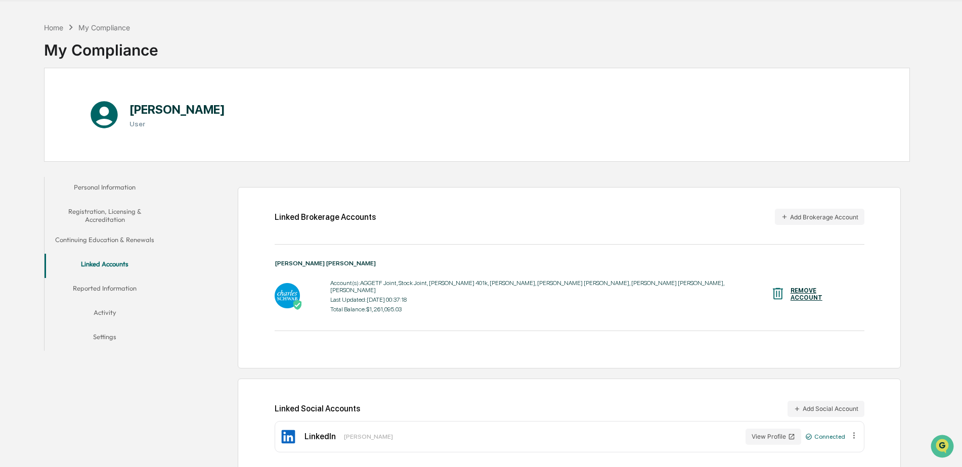
scroll to position [48, 0]
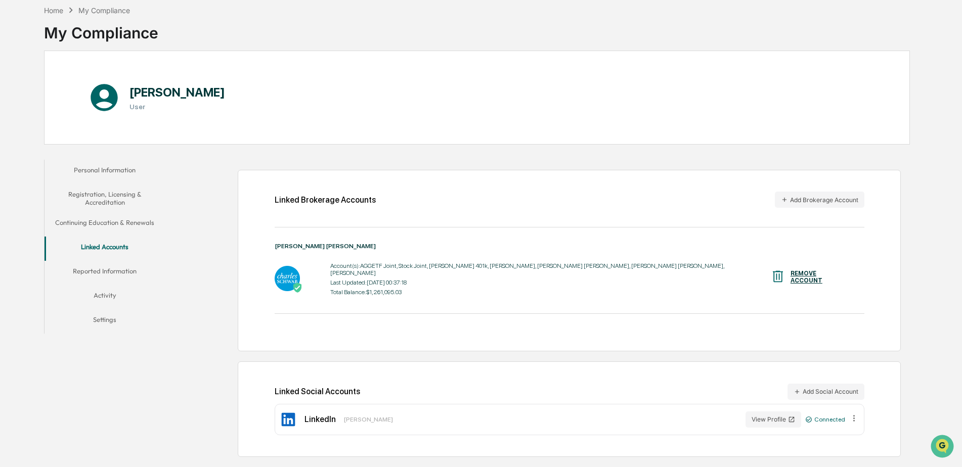
click at [127, 270] on button "Reported Information" at bounding box center [105, 273] width 121 height 24
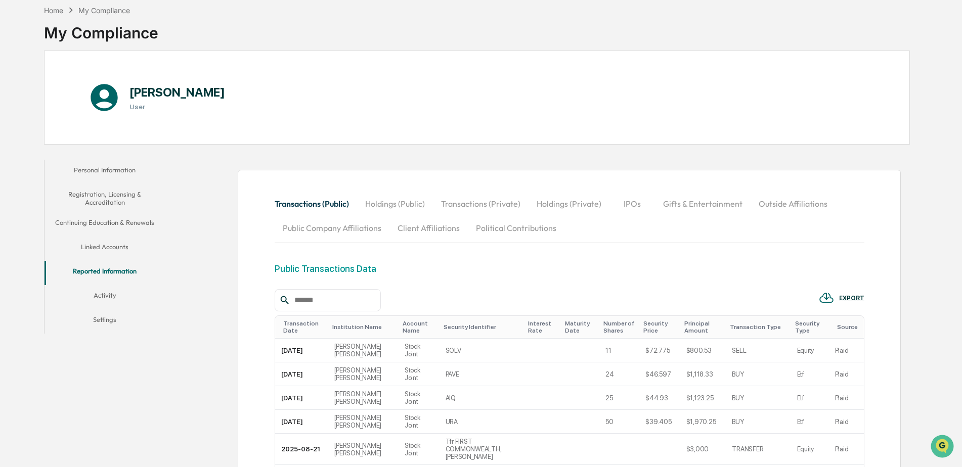
click at [435, 233] on button "Client Affiliations" at bounding box center [429, 228] width 78 height 24
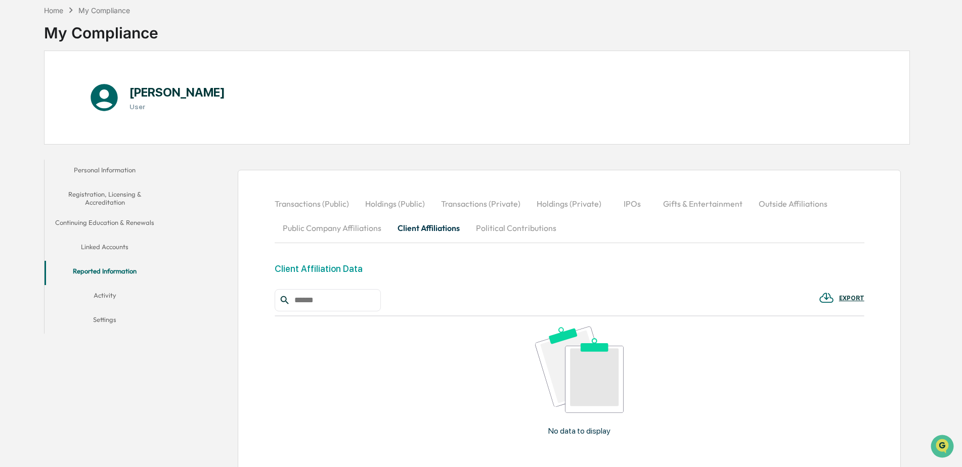
click at [351, 292] on div at bounding box center [328, 300] width 106 height 22
drag, startPoint x: 344, startPoint y: 297, endPoint x: 338, endPoint y: 300, distance: 6.3
click at [339, 300] on input "text" at bounding box center [333, 300] width 86 height 13
click at [337, 300] on input "text" at bounding box center [333, 300] width 86 height 13
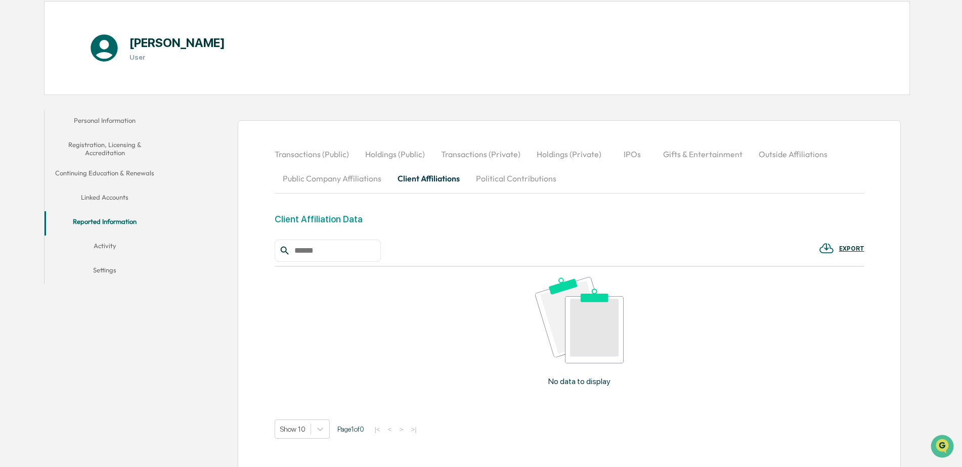
scroll to position [155, 0]
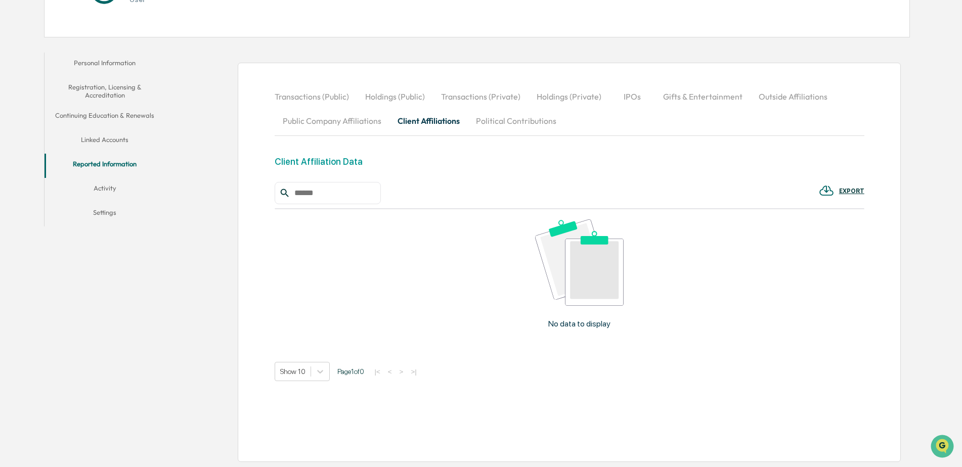
click at [116, 183] on button "Activity" at bounding box center [105, 190] width 121 height 24
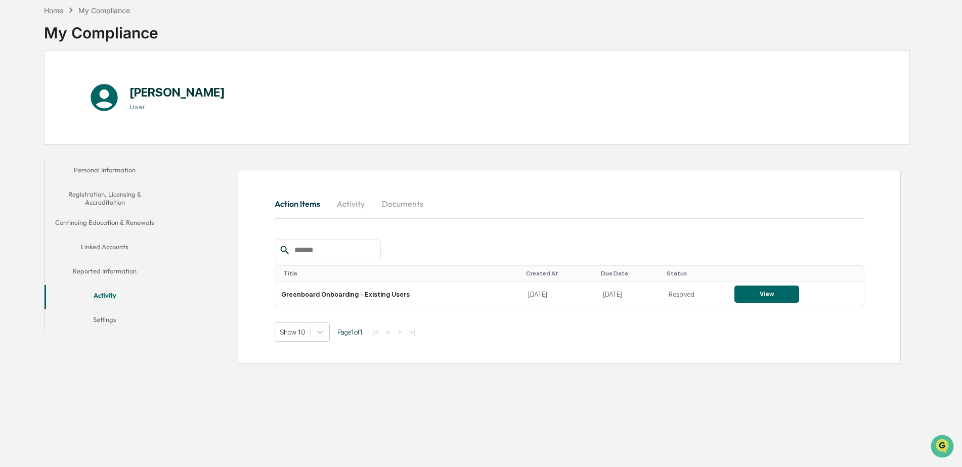
click at [98, 318] on button "Settings" at bounding box center [105, 322] width 121 height 24
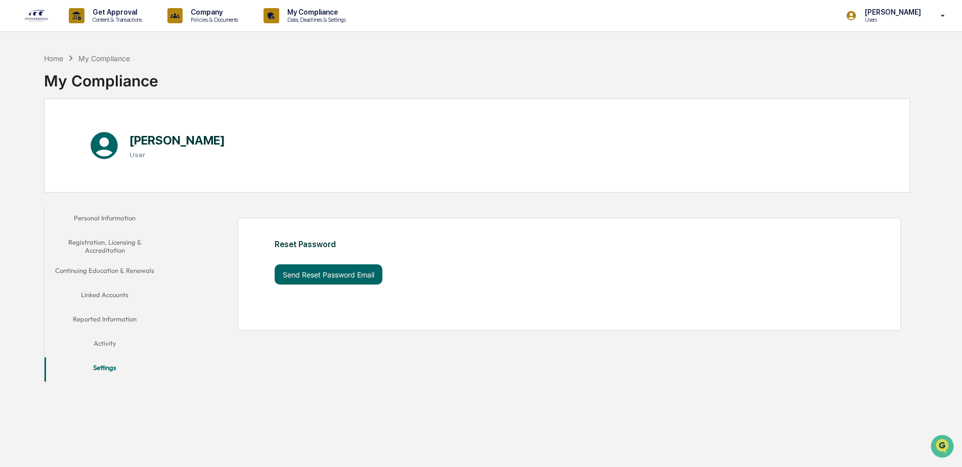
click at [203, 16] on p "Company" at bounding box center [213, 12] width 61 height 8
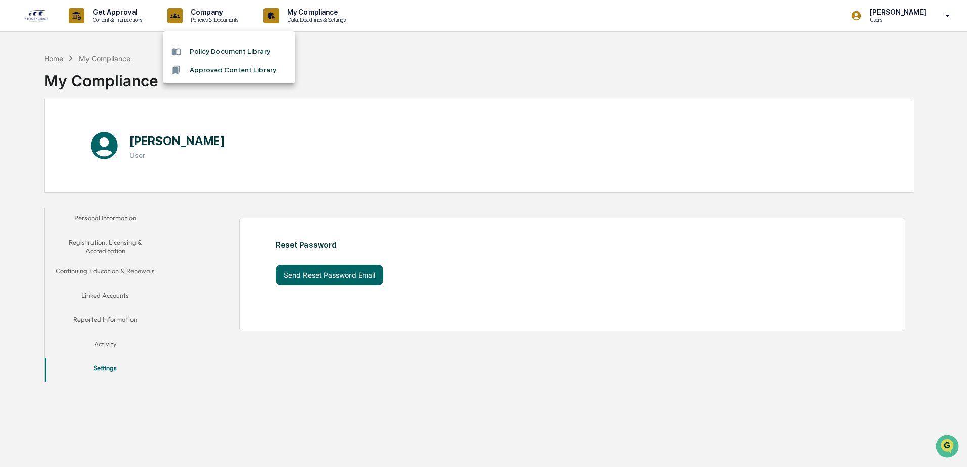
click at [138, 7] on div at bounding box center [483, 233] width 967 height 467
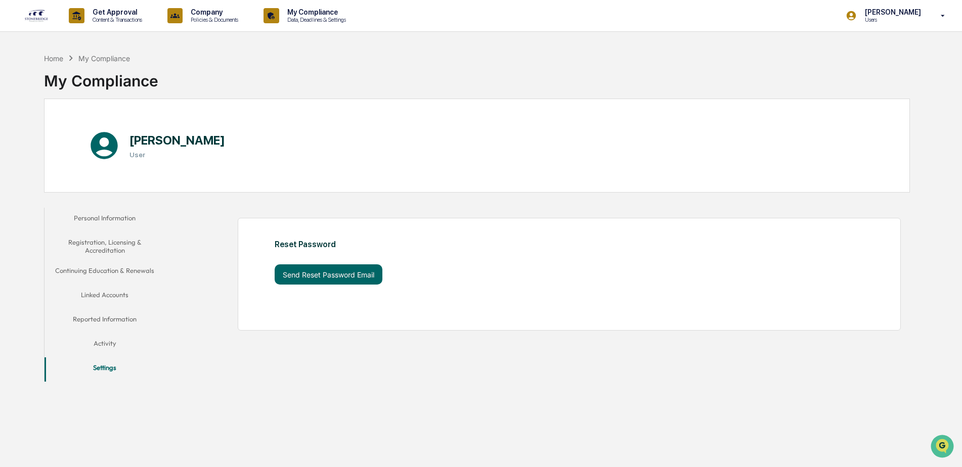
click at [126, 12] on p "Get Approval" at bounding box center [115, 12] width 63 height 8
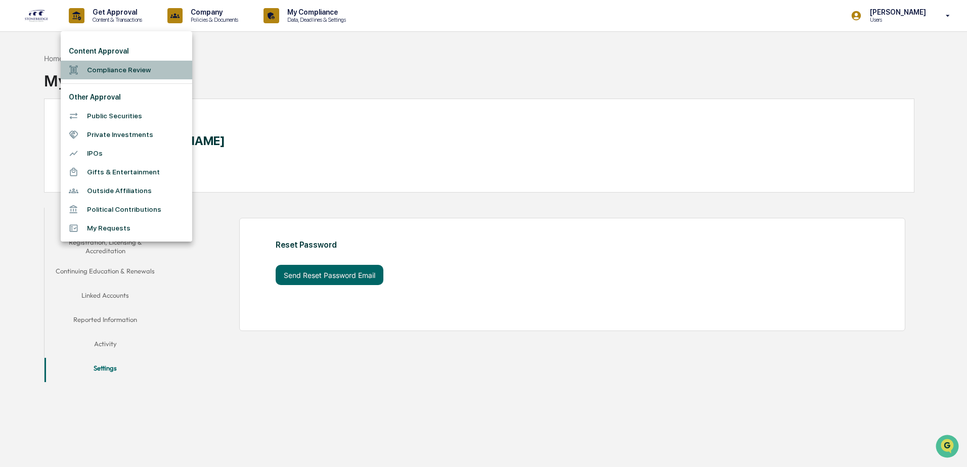
click at [117, 70] on li "Compliance Review" at bounding box center [127, 70] width 132 height 19
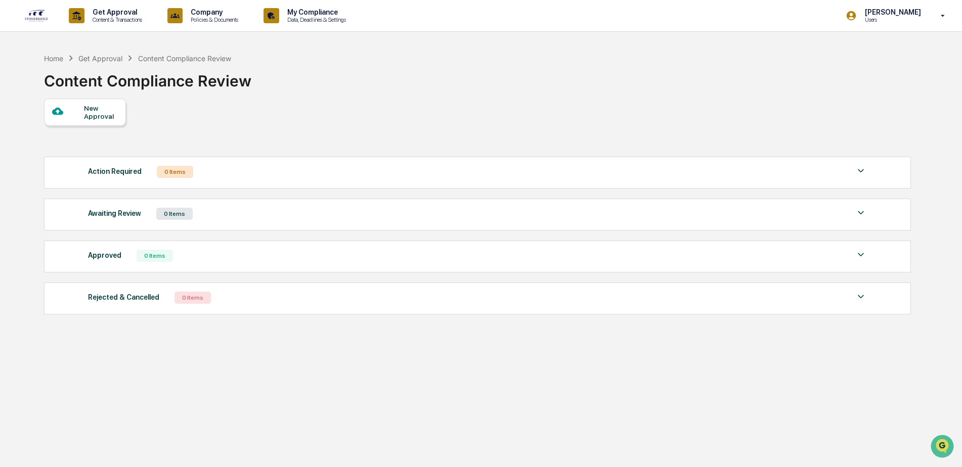
click at [446, 180] on div "Action Required 0 Items No data to display Show 5 Page 1 of 0 |< < > >|" at bounding box center [477, 173] width 867 height 32
click at [865, 171] on img at bounding box center [861, 171] width 12 height 12
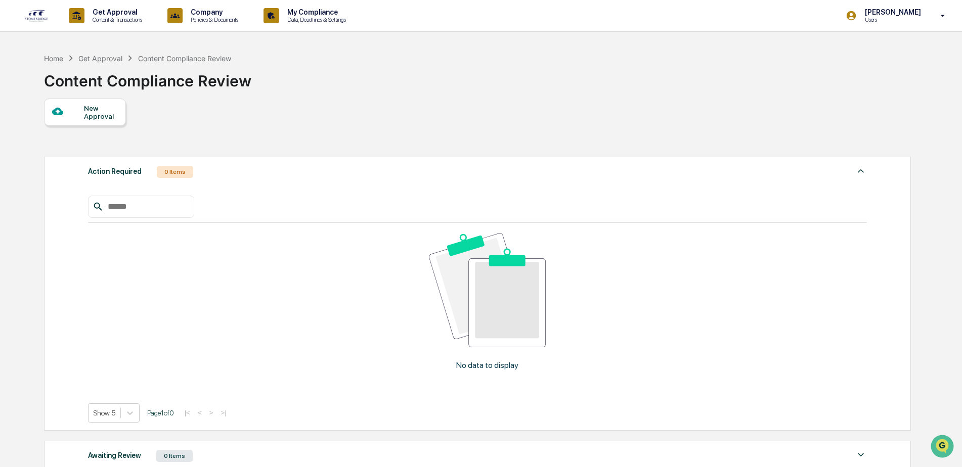
click at [865, 171] on img at bounding box center [861, 171] width 12 height 12
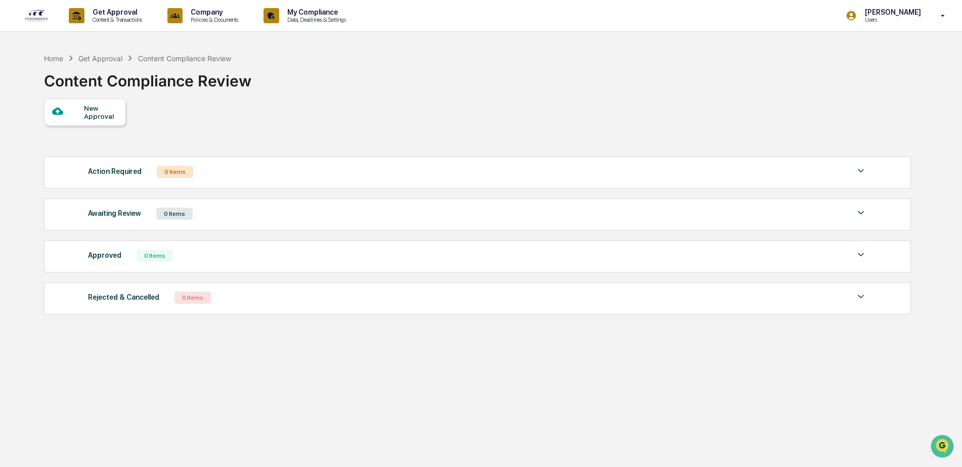
click at [92, 113] on div "New Approval" at bounding box center [101, 112] width 34 height 16
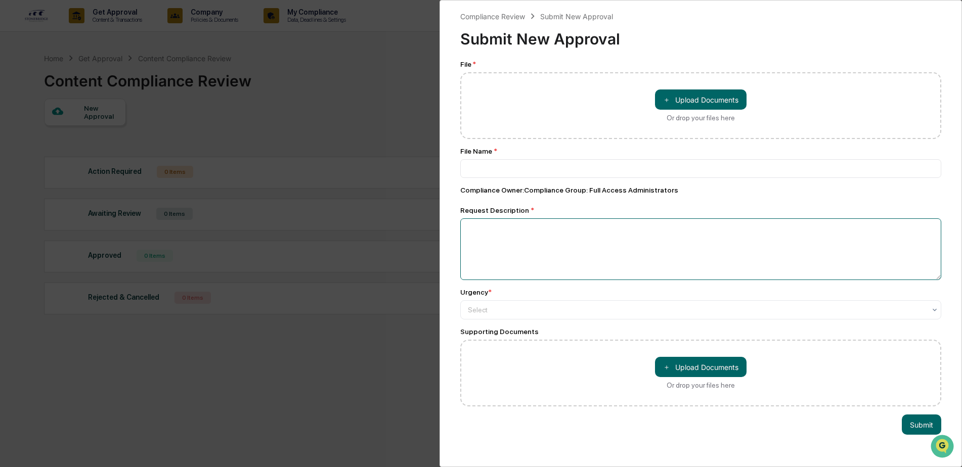
click at [529, 240] on textarea at bounding box center [700, 250] width 481 height 62
click at [526, 169] on input at bounding box center [700, 168] width 481 height 19
click at [556, 153] on div "File Name *" at bounding box center [700, 151] width 481 height 8
click at [552, 167] on input at bounding box center [700, 168] width 481 height 19
type input "**********"
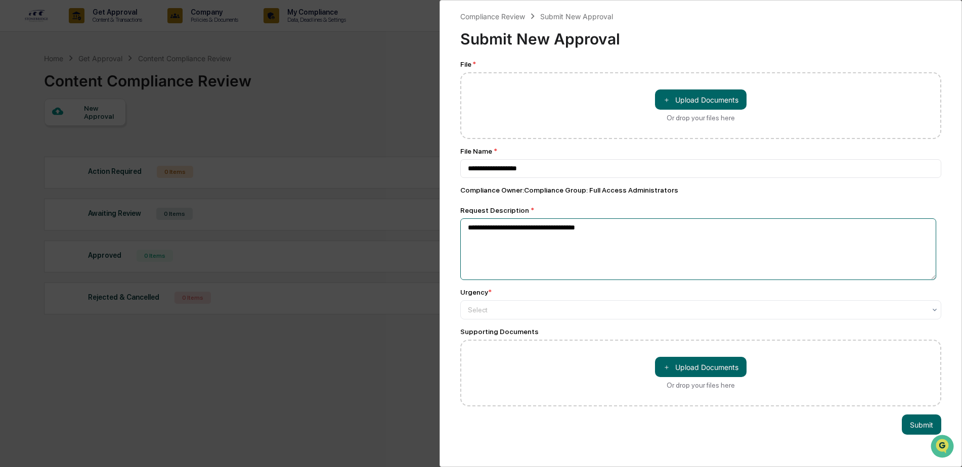
type textarea "**********"
click at [489, 18] on div "Compliance Review" at bounding box center [492, 16] width 65 height 9
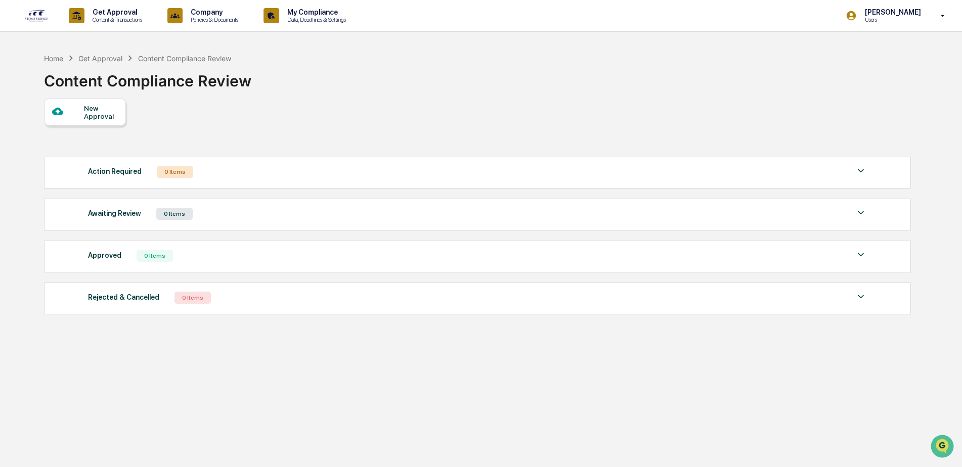
click at [287, 19] on p "Data, Deadlines & Settings" at bounding box center [315, 19] width 72 height 7
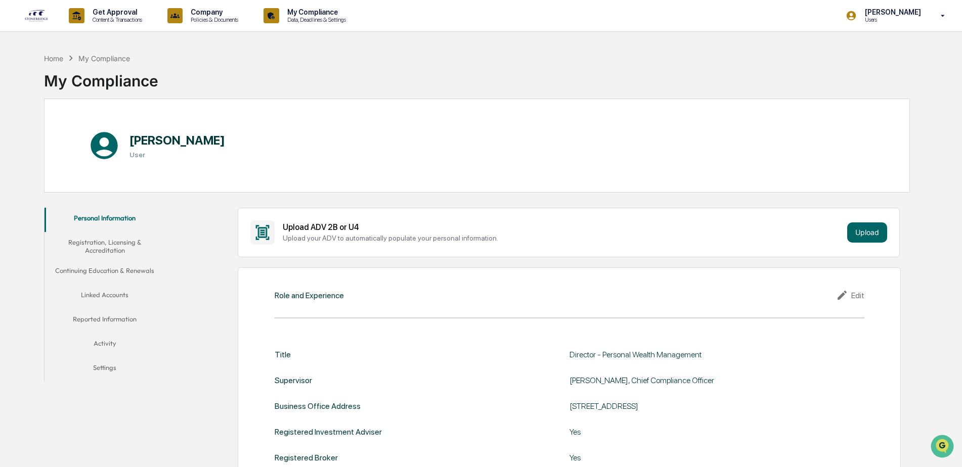
click at [113, 374] on button "Settings" at bounding box center [105, 370] width 121 height 24
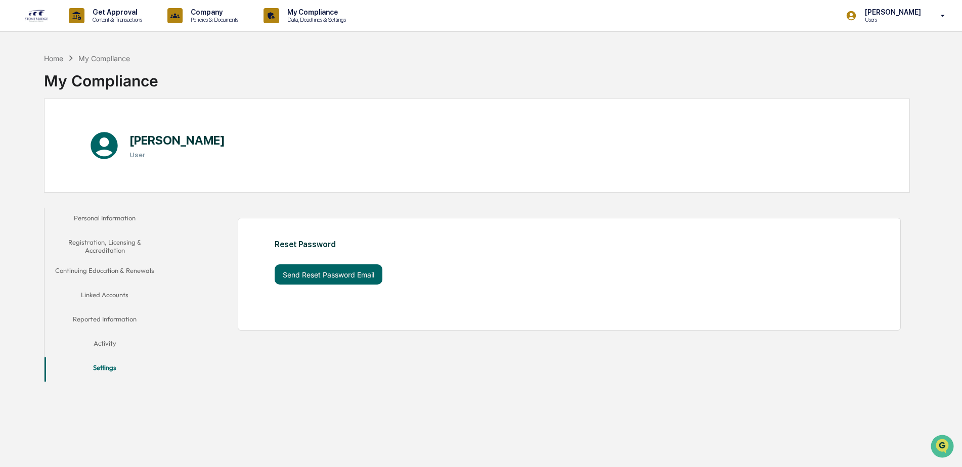
click at [112, 373] on button "Settings" at bounding box center [105, 370] width 121 height 24
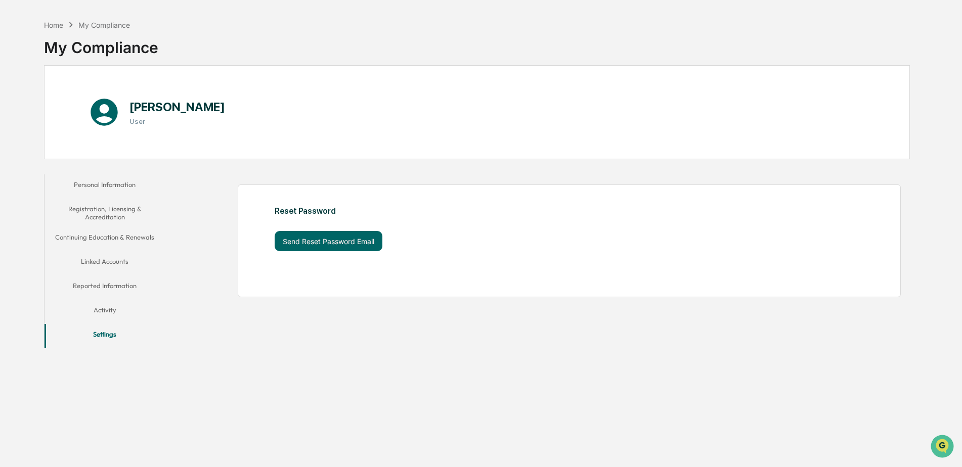
scroll to position [48, 0]
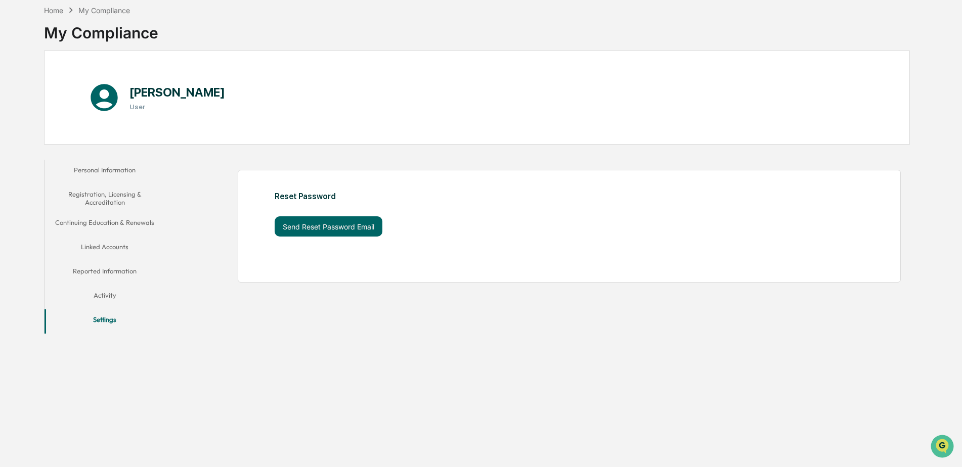
click at [93, 301] on button "Activity" at bounding box center [105, 297] width 121 height 24
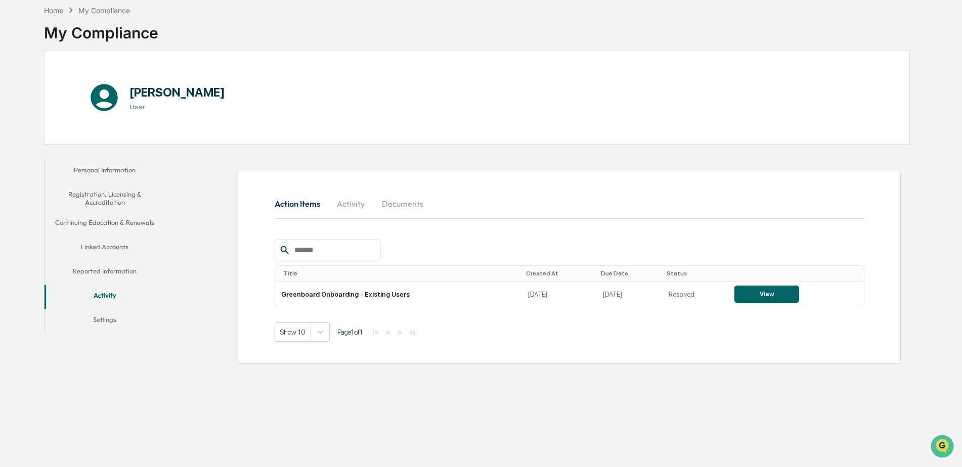
click at [85, 273] on button "Reported Information" at bounding box center [105, 273] width 121 height 24
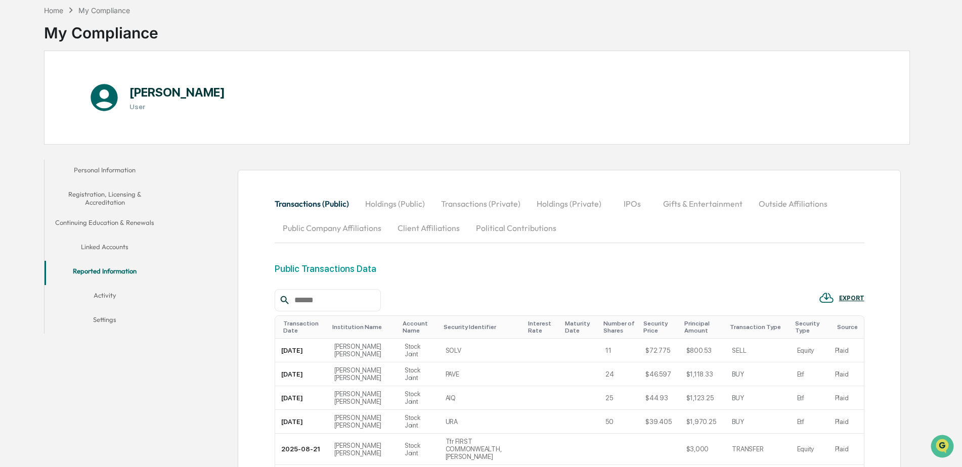
click at [435, 226] on button "Client Affiliations" at bounding box center [429, 228] width 78 height 24
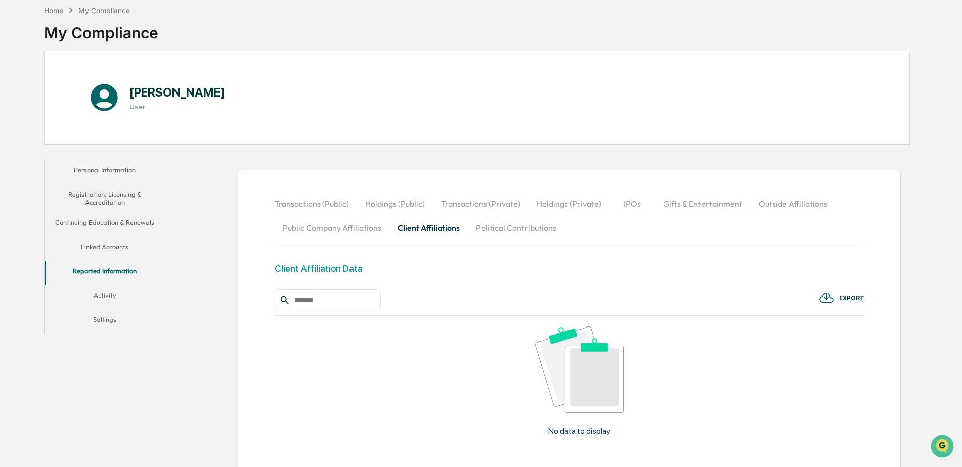
click at [113, 247] on button "Linked Accounts" at bounding box center [105, 249] width 121 height 24
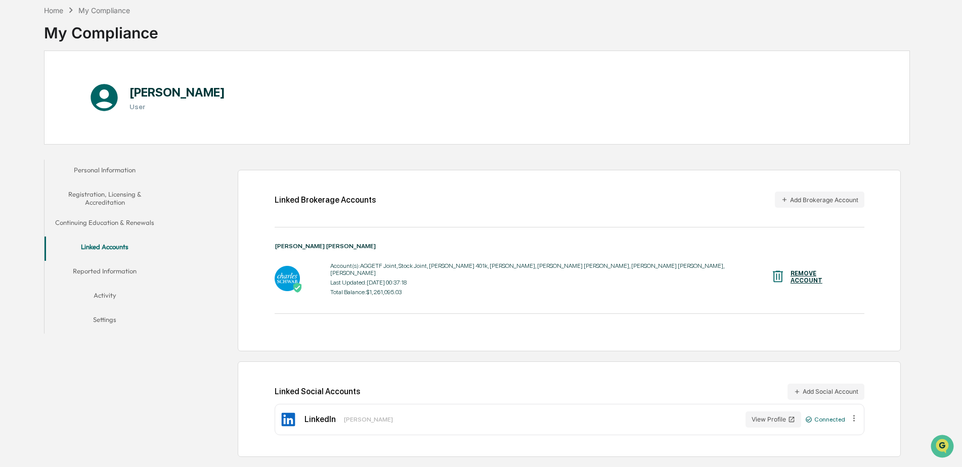
click at [96, 201] on button "Registration, Licensing & Accreditation" at bounding box center [105, 198] width 121 height 29
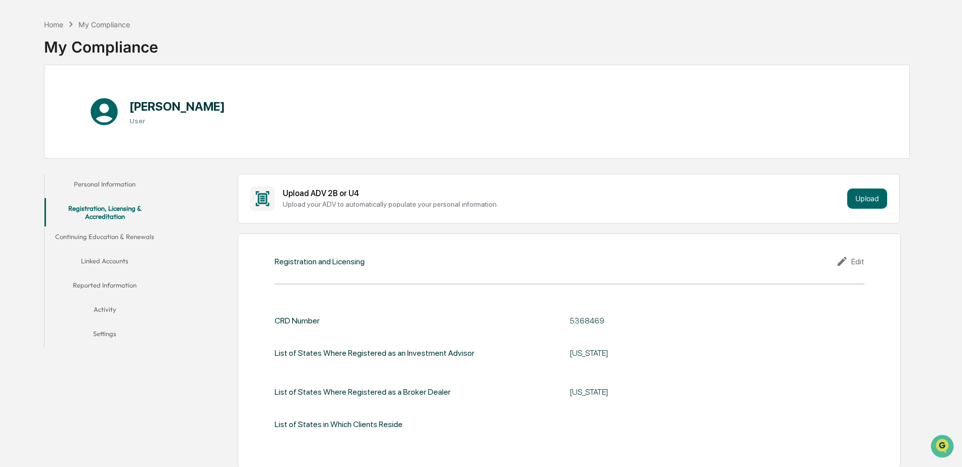
scroll to position [24, 0]
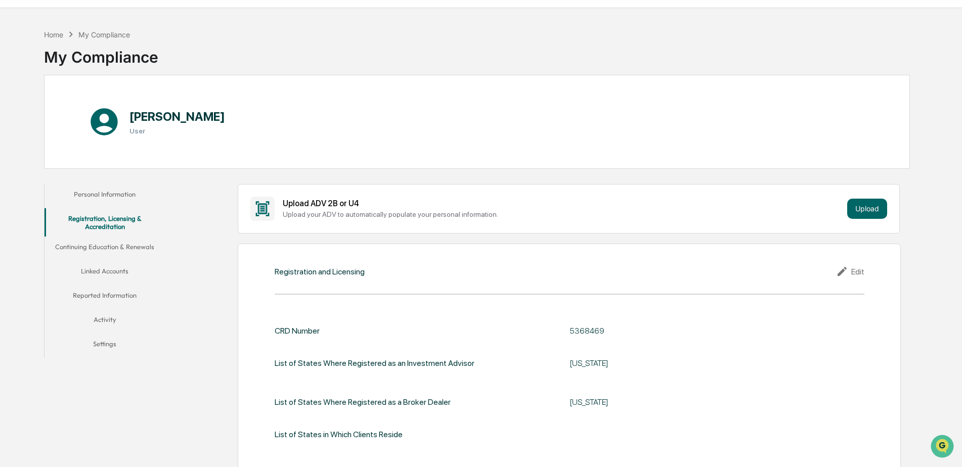
click at [94, 198] on button "Personal Information" at bounding box center [105, 196] width 121 height 24
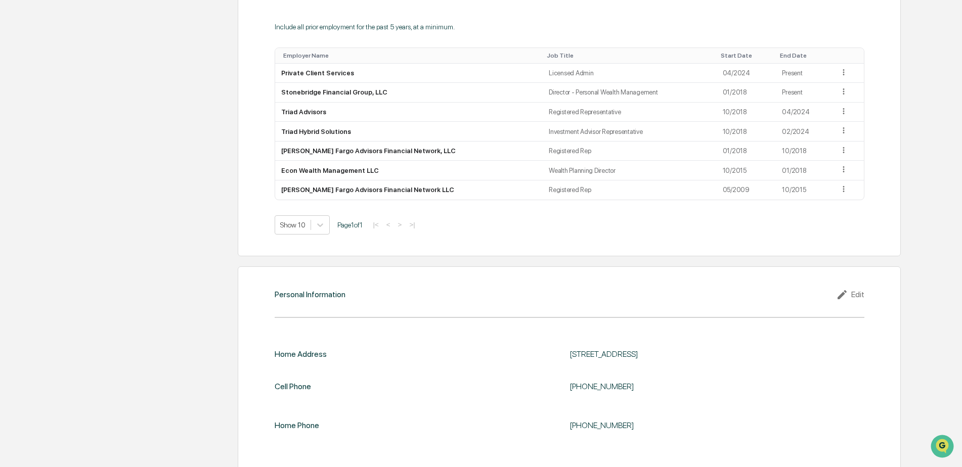
scroll to position [846, 0]
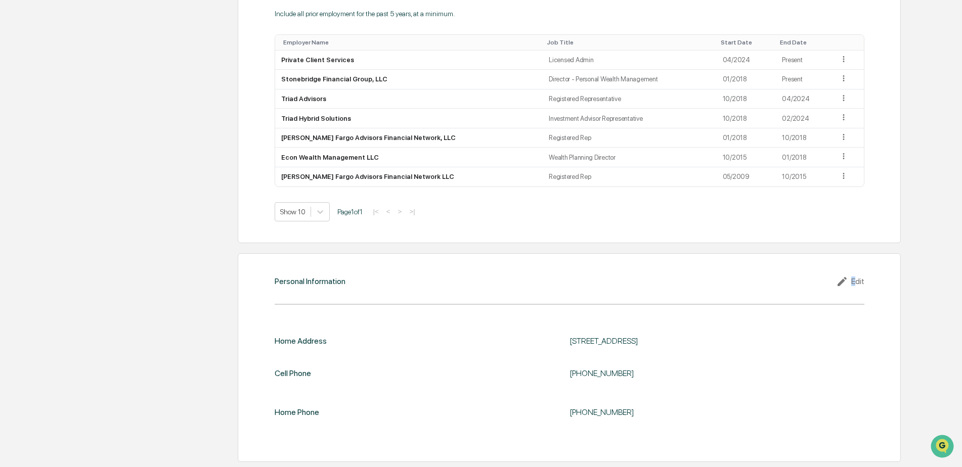
click at [854, 286] on div "Edit" at bounding box center [850, 282] width 28 height 12
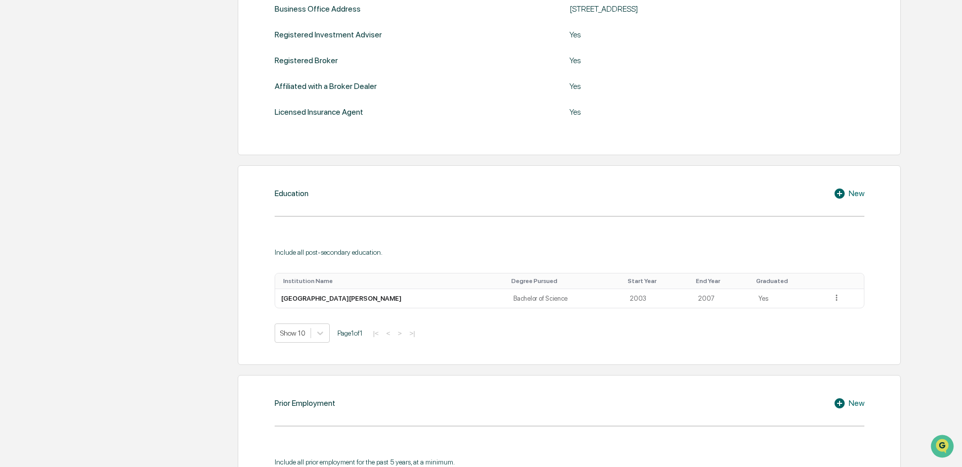
scroll to position [0, 0]
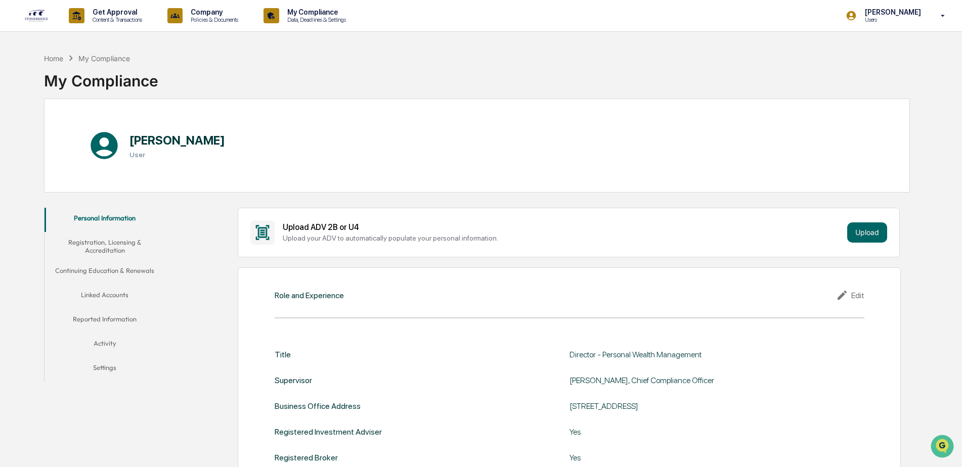
click at [108, 16] on p "Content & Transactions" at bounding box center [115, 19] width 63 height 7
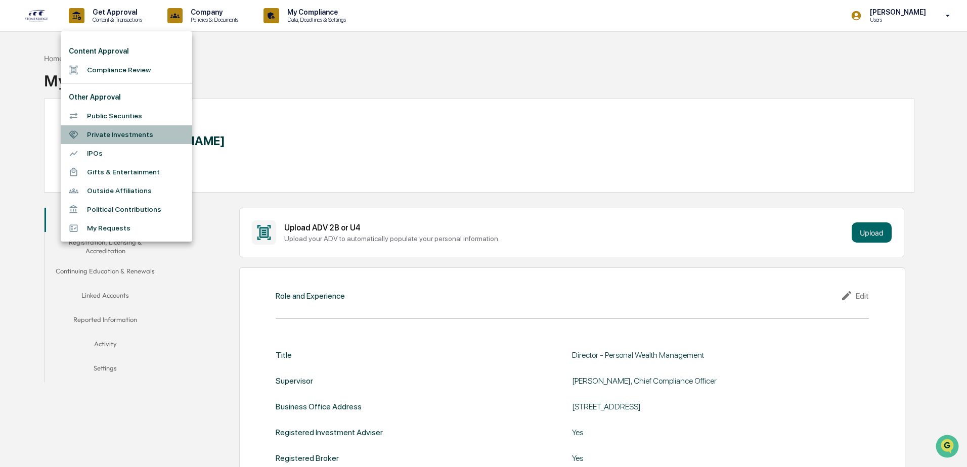
click at [131, 139] on li "Private Investments" at bounding box center [127, 134] width 132 height 19
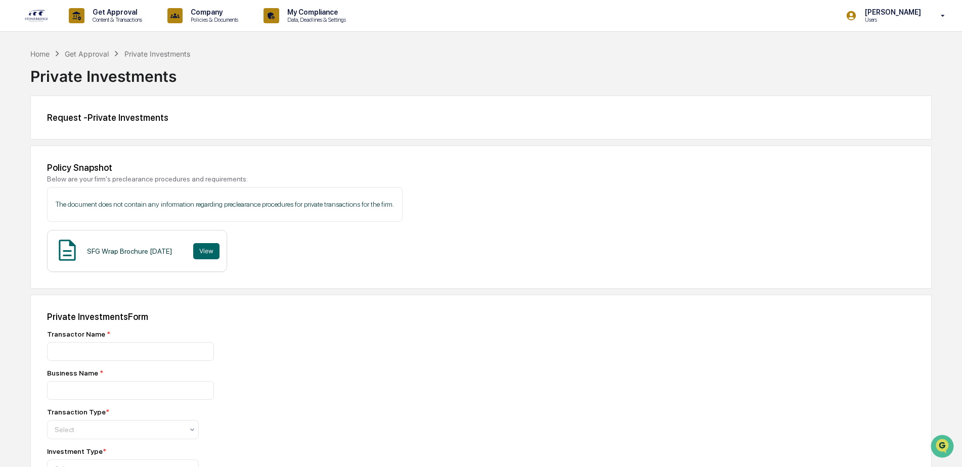
click at [42, 53] on div "Home" at bounding box center [39, 54] width 19 height 9
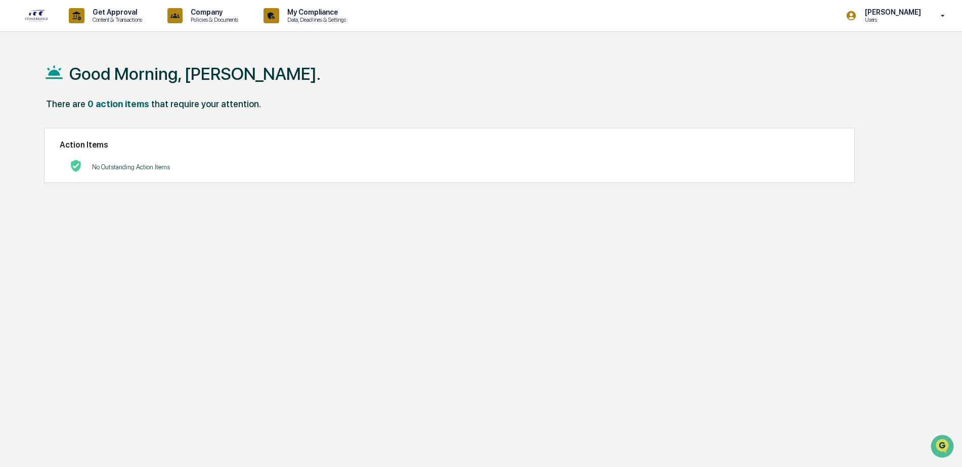
click at [84, 25] on div "Get Approval Content & Transactions" at bounding box center [109, 15] width 89 height 31
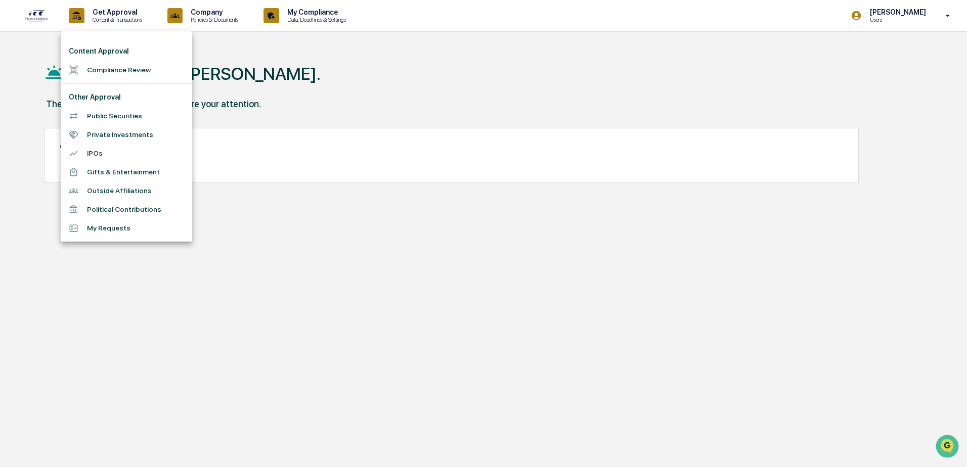
click at [84, 25] on div at bounding box center [483, 233] width 967 height 467
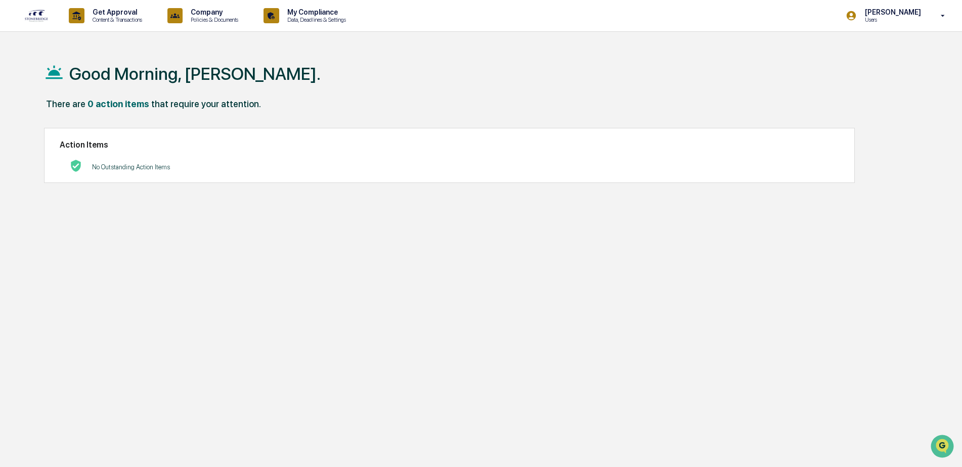
click at [940, 13] on icon at bounding box center [943, 16] width 18 height 10
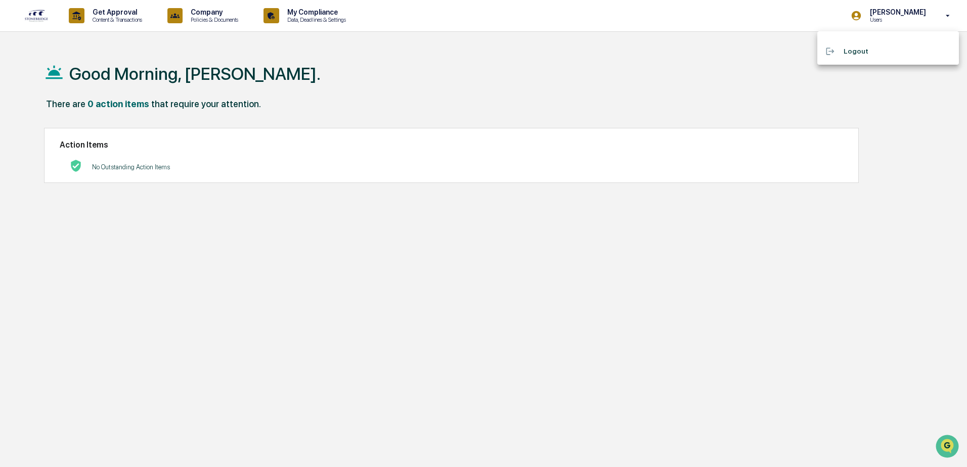
drag, startPoint x: 940, startPoint y: 13, endPoint x: 876, endPoint y: 11, distance: 64.3
click at [922, 16] on div at bounding box center [483, 233] width 967 height 467
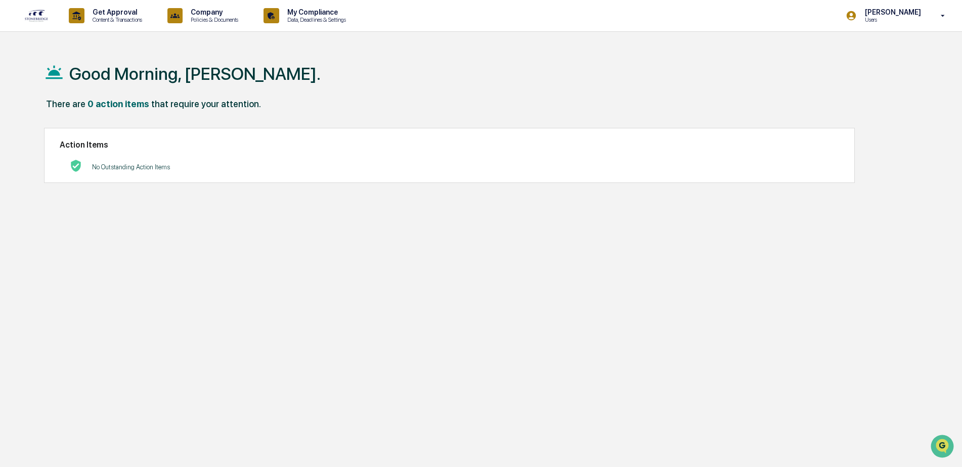
click at [856, 15] on icon at bounding box center [852, 16] width 10 height 10
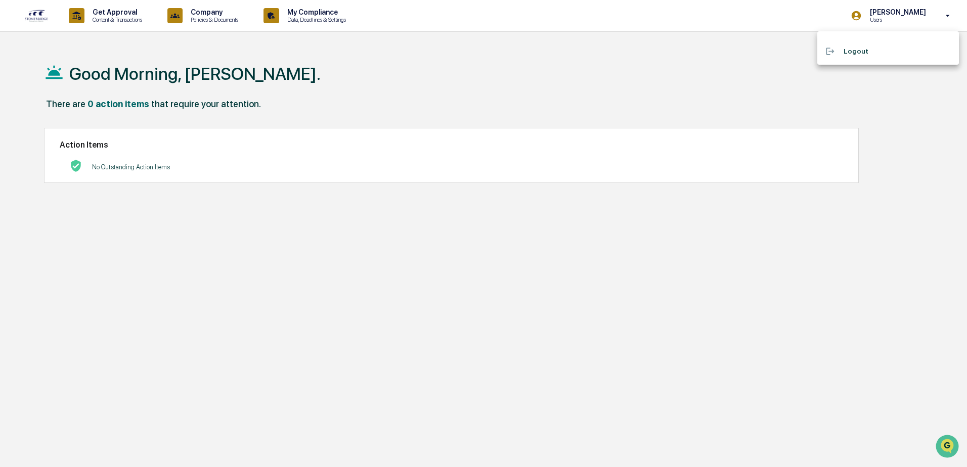
click at [858, 15] on div at bounding box center [483, 233] width 967 height 467
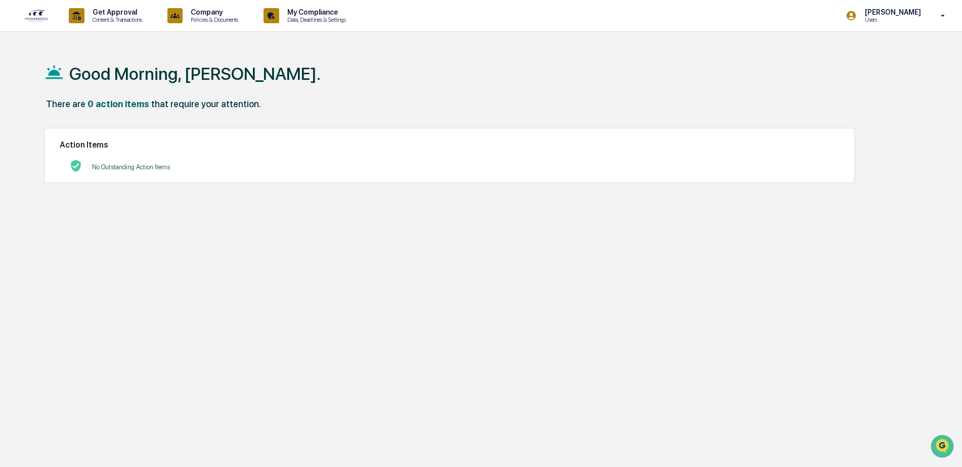
click at [876, 6] on div "[PERSON_NAME] Users" at bounding box center [899, 15] width 126 height 31
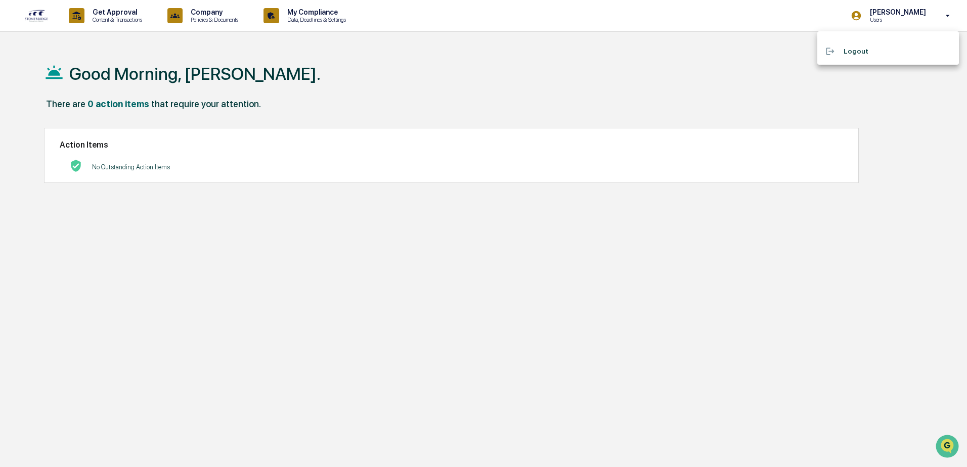
click at [353, 20] on div at bounding box center [483, 233] width 967 height 467
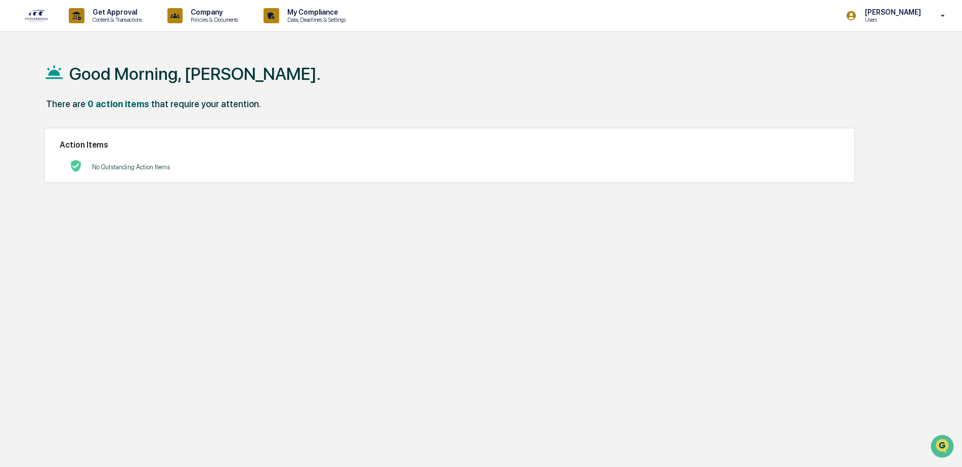
click at [327, 22] on p "Data, Deadlines & Settings" at bounding box center [315, 19] width 72 height 7
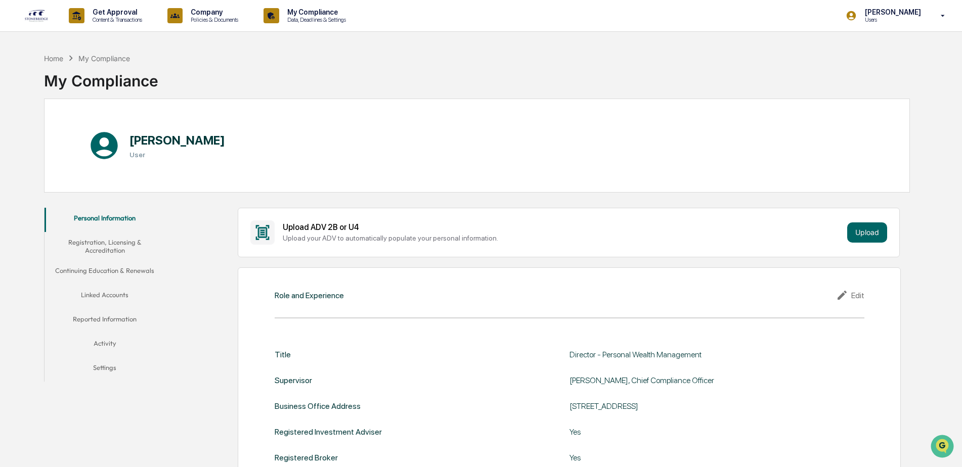
click at [174, 136] on h1 "[PERSON_NAME]" at bounding box center [178, 140] width 96 height 15
click at [129, 16] on p "Get Approval" at bounding box center [115, 12] width 63 height 8
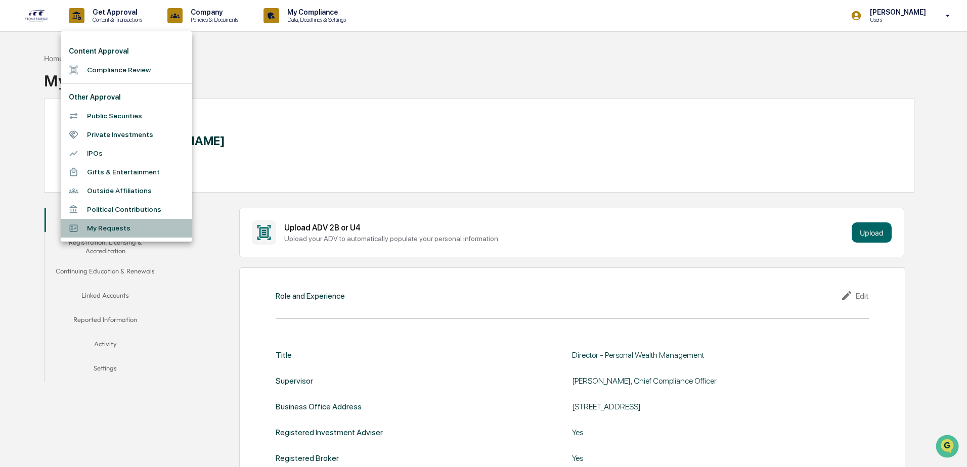
click at [90, 225] on li "My Requests" at bounding box center [127, 228] width 132 height 19
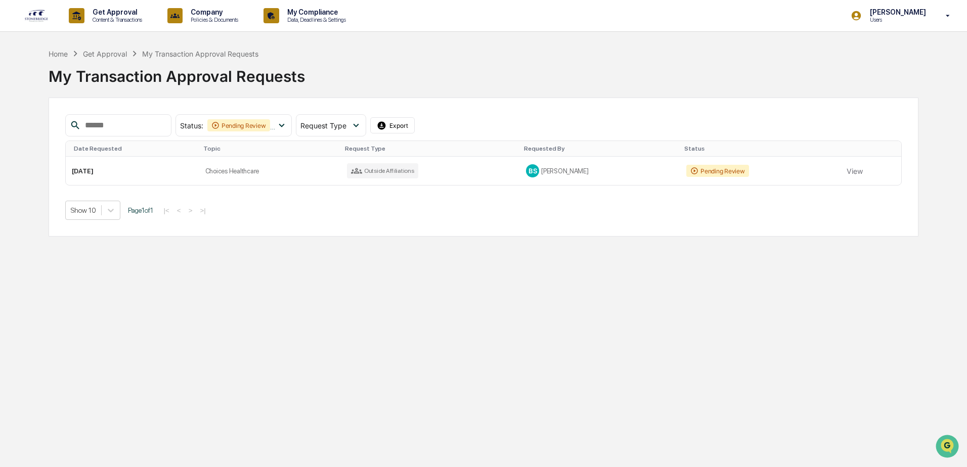
click at [107, 55] on div "Get Approval" at bounding box center [105, 54] width 44 height 9
click at [58, 50] on div "Home" at bounding box center [58, 54] width 19 height 9
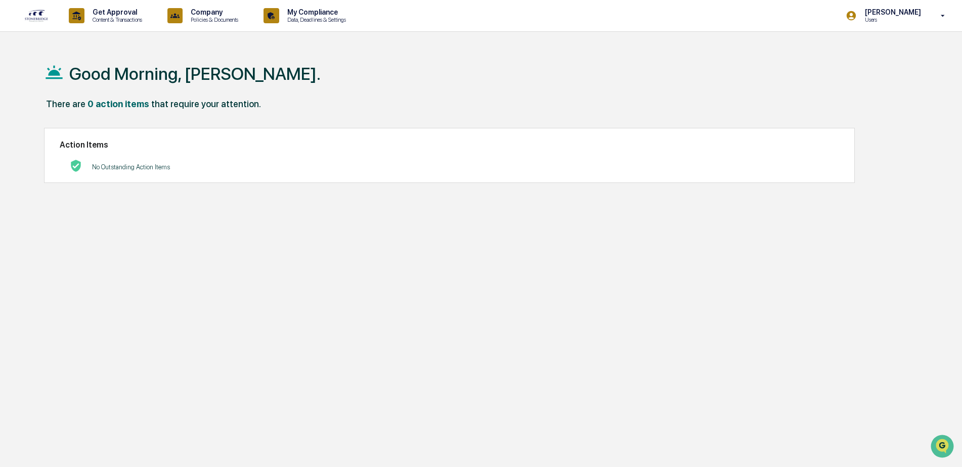
click at [287, 15] on p "My Compliance" at bounding box center [315, 12] width 72 height 8
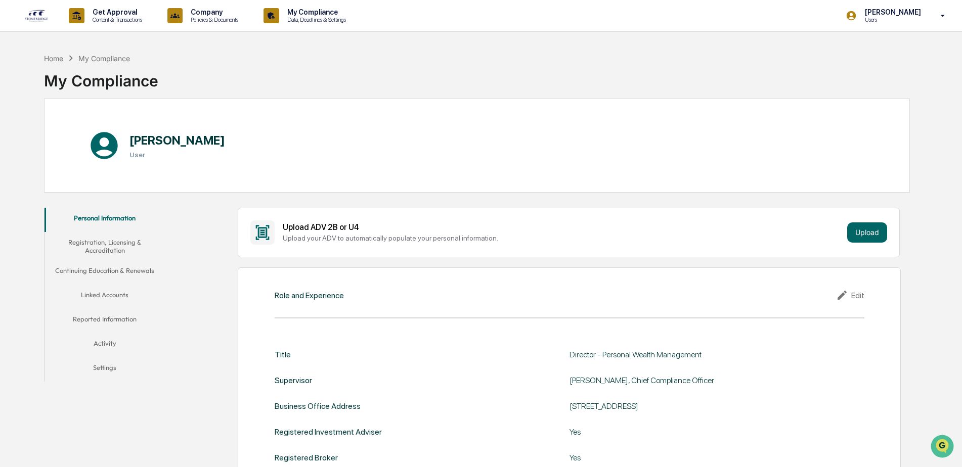
click at [201, 15] on p "Company" at bounding box center [213, 12] width 61 height 8
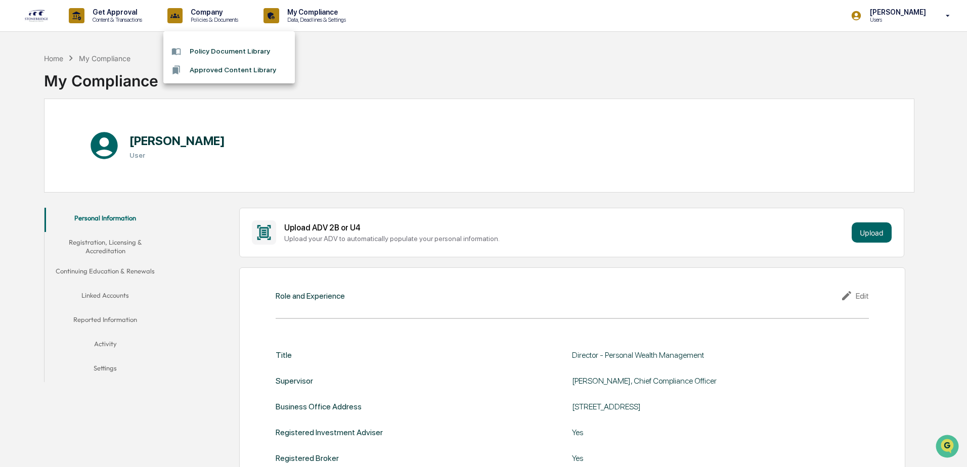
click at [137, 12] on div at bounding box center [483, 233] width 967 height 467
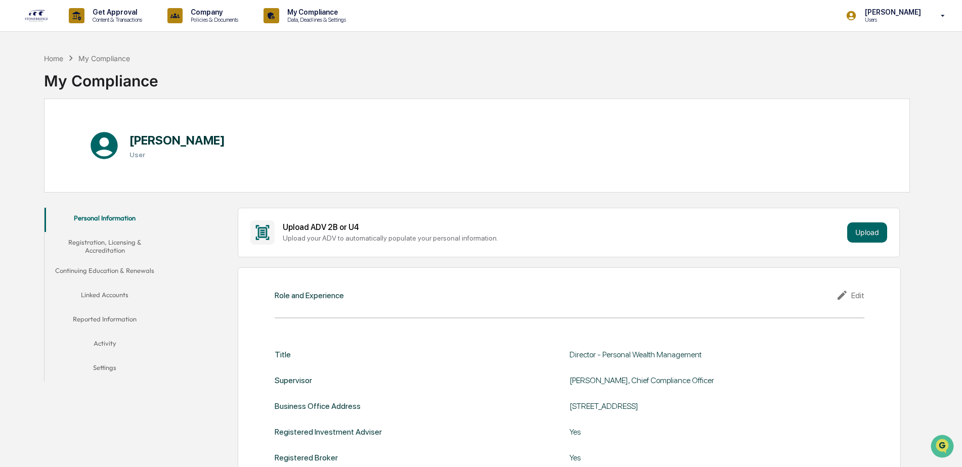
click at [127, 15] on p "Get Approval" at bounding box center [115, 12] width 63 height 8
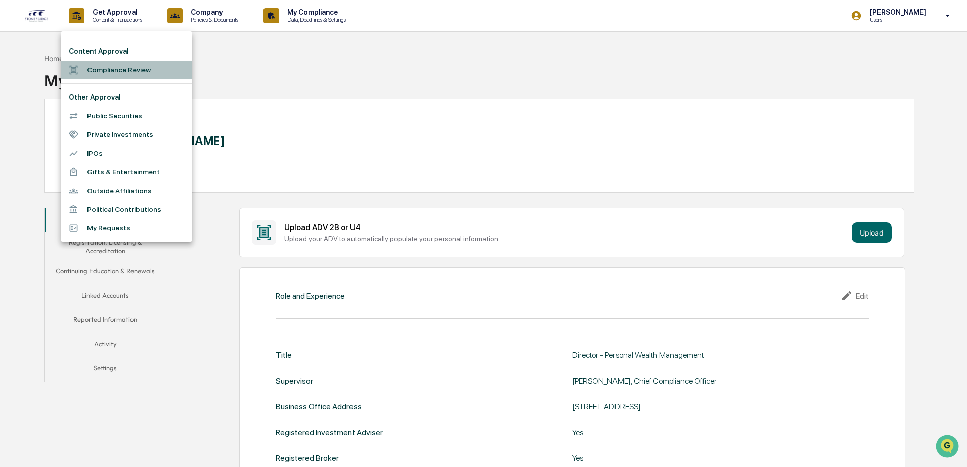
click at [104, 71] on li "Compliance Review" at bounding box center [127, 70] width 132 height 19
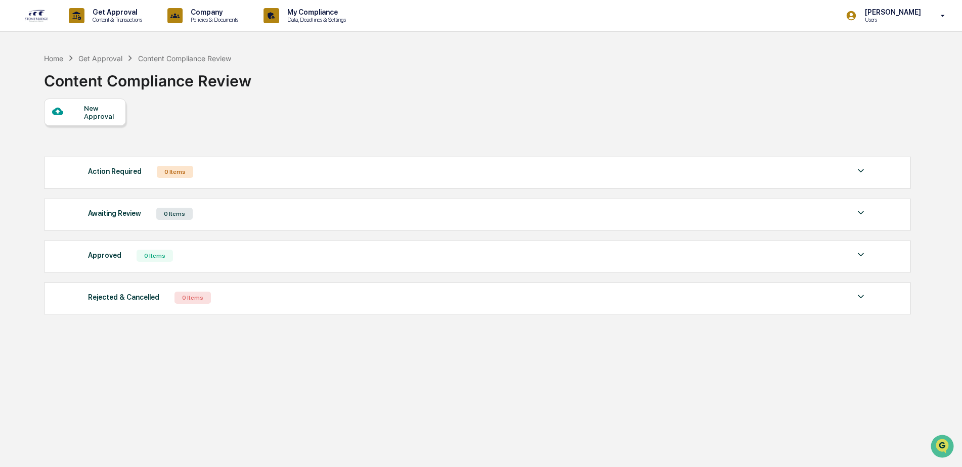
click at [96, 119] on div "New Approval" at bounding box center [101, 112] width 34 height 16
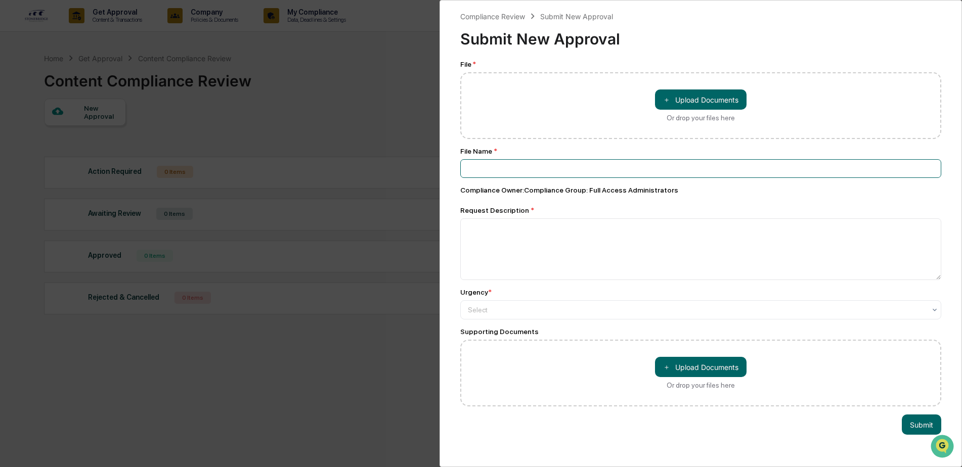
click at [523, 176] on input at bounding box center [700, 168] width 481 height 19
type input "**********"
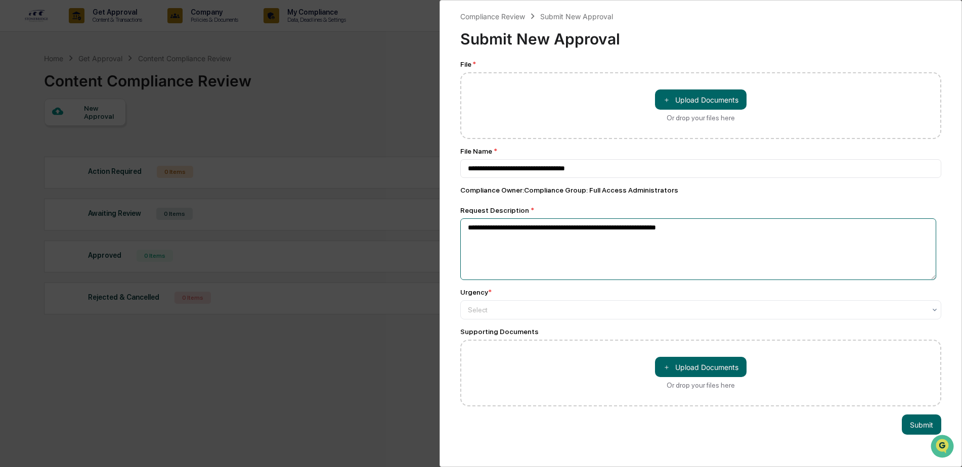
type textarea "**********"
click at [534, 316] on div "Select" at bounding box center [697, 310] width 468 height 14
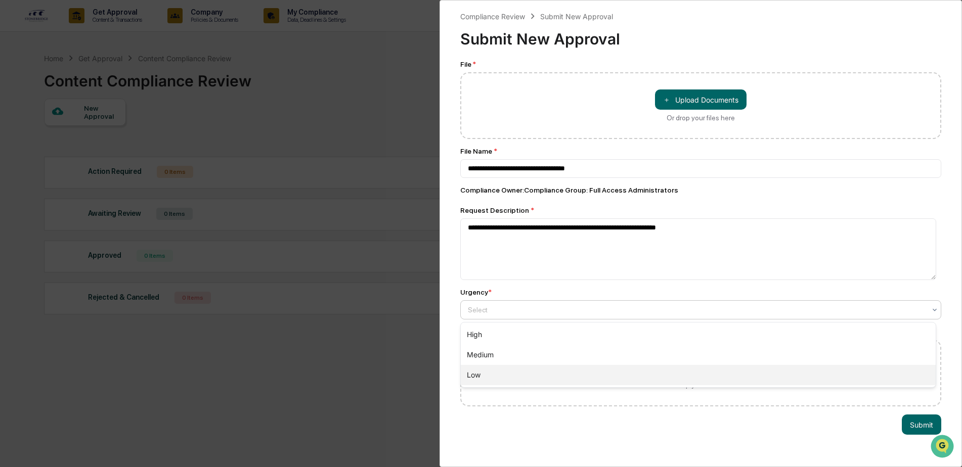
click at [519, 370] on div "Low" at bounding box center [698, 375] width 475 height 20
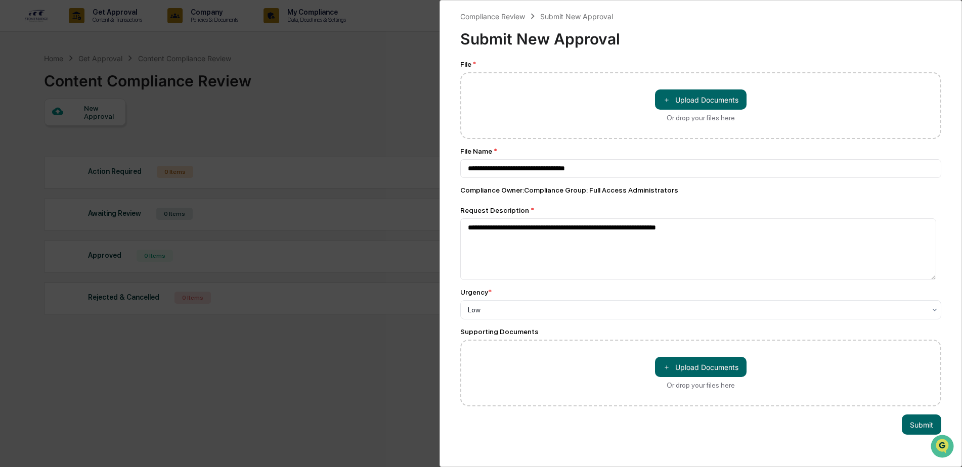
click at [921, 432] on button "Submit" at bounding box center [921, 425] width 39 height 20
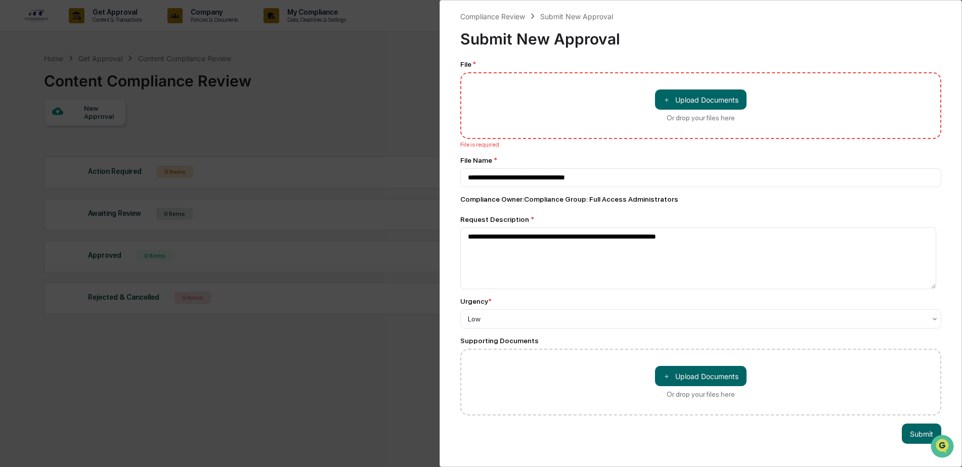
click at [609, 156] on div "File Name *" at bounding box center [700, 160] width 481 height 8
drag, startPoint x: 593, startPoint y: 176, endPoint x: 376, endPoint y: 178, distance: 217.0
click at [376, 177] on div "**********" at bounding box center [481, 233] width 962 height 467
click at [902, 430] on button "Submit" at bounding box center [921, 434] width 39 height 20
click at [904, 437] on button "Submit" at bounding box center [921, 434] width 39 height 20
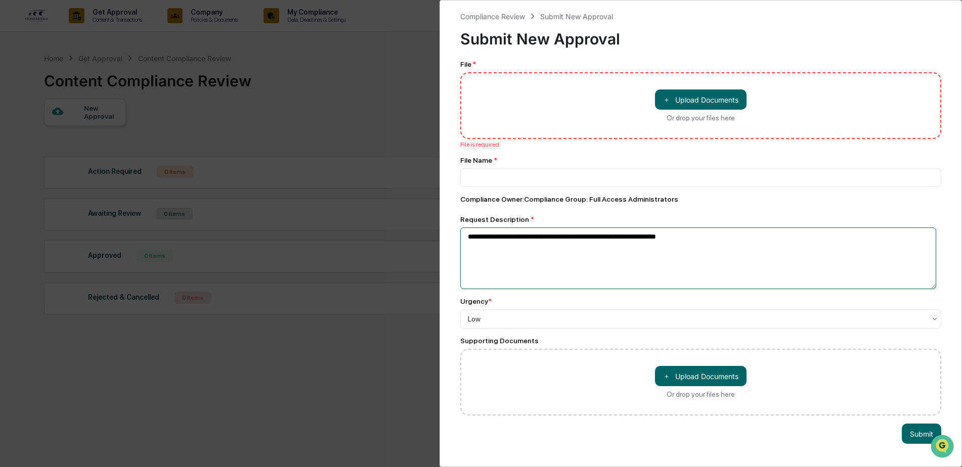
click at [745, 239] on textarea "**********" at bounding box center [698, 259] width 476 height 62
click at [504, 12] on div "Compliance Review" at bounding box center [492, 16] width 65 height 9
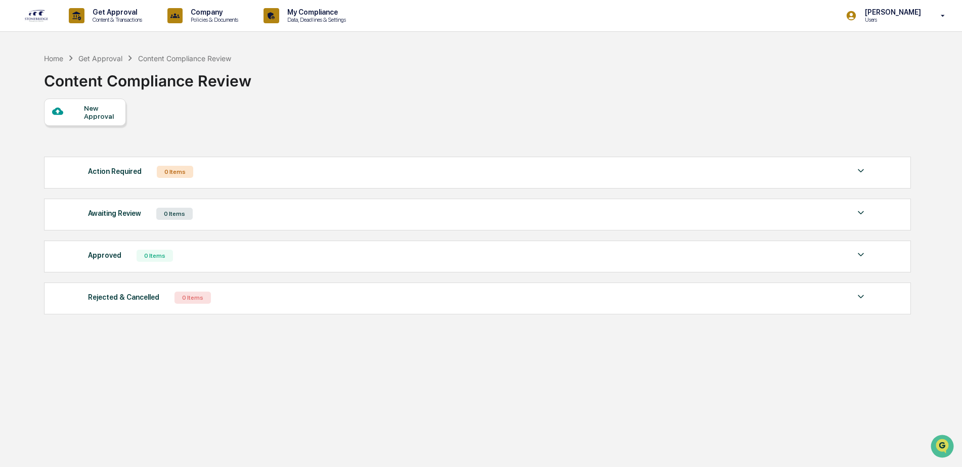
click at [99, 18] on p "Content & Transactions" at bounding box center [115, 19] width 63 height 7
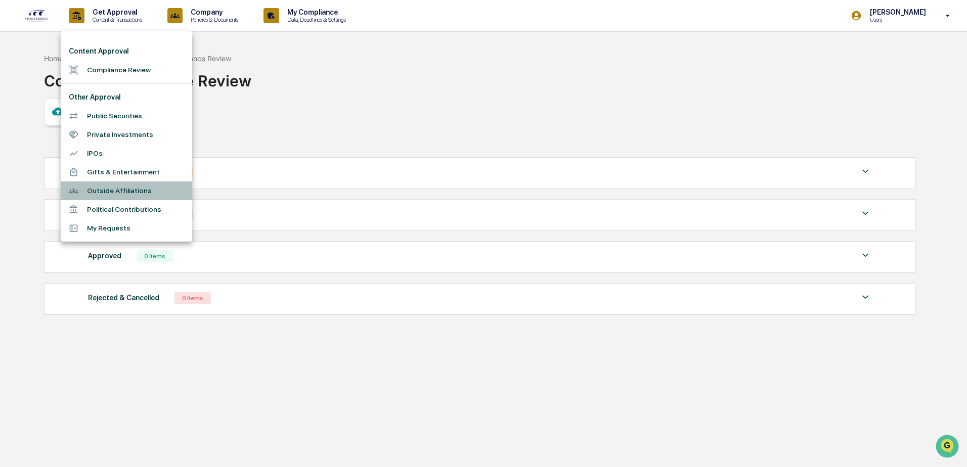
click at [102, 194] on li "Outside Affiliations" at bounding box center [127, 191] width 132 height 19
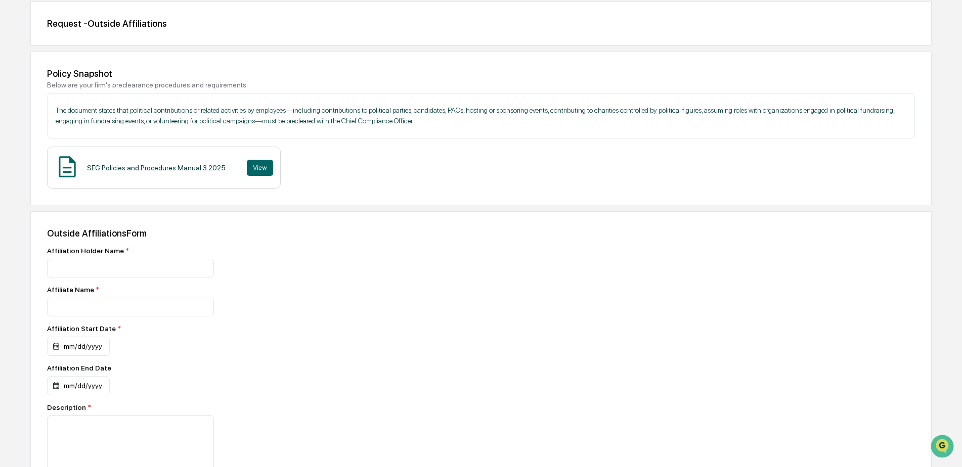
scroll to position [101, 0]
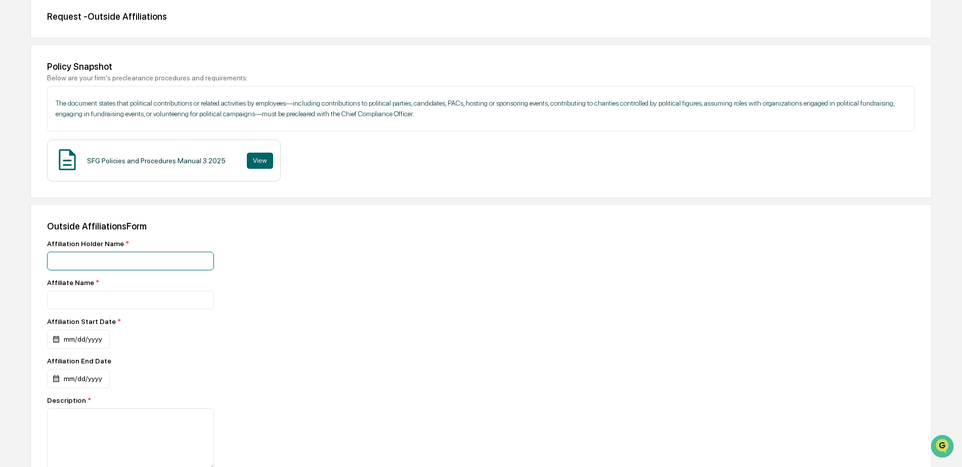
click at [130, 268] on input at bounding box center [130, 261] width 167 height 19
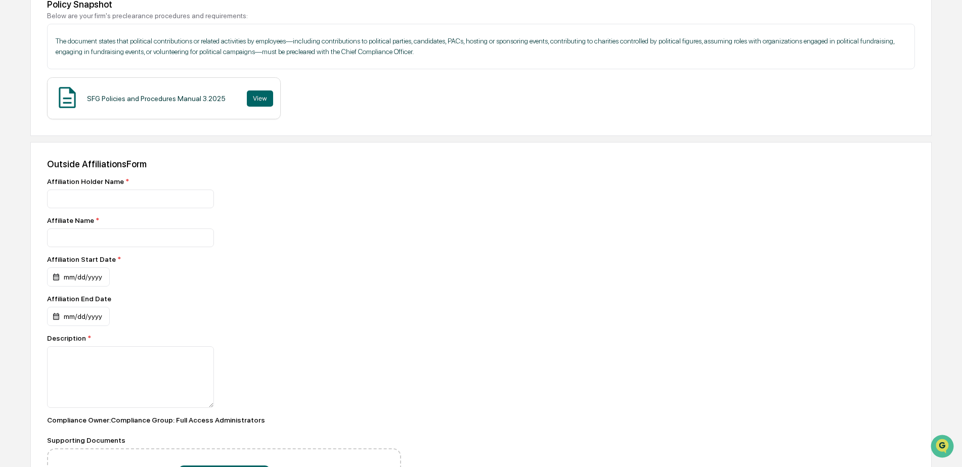
scroll to position [202, 0]
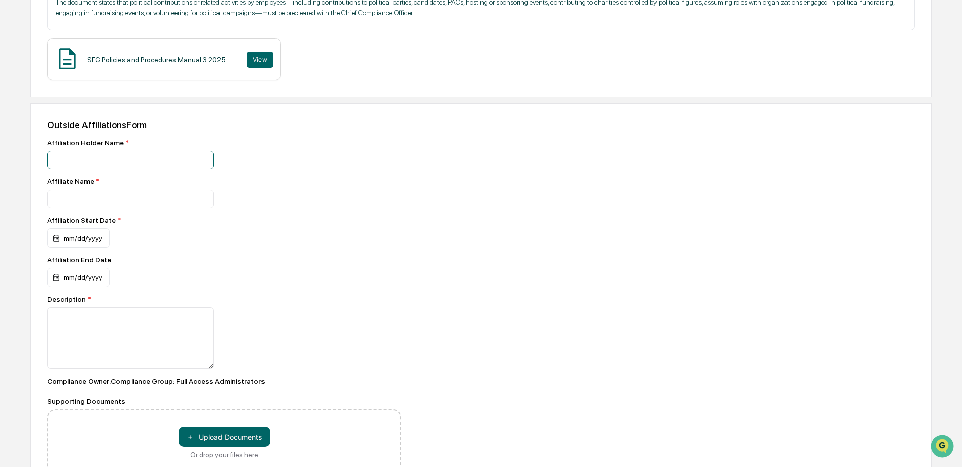
click at [89, 162] on input at bounding box center [130, 160] width 167 height 19
type input "**********"
click at [89, 242] on div "mm/dd/yyyy" at bounding box center [78, 238] width 63 height 19
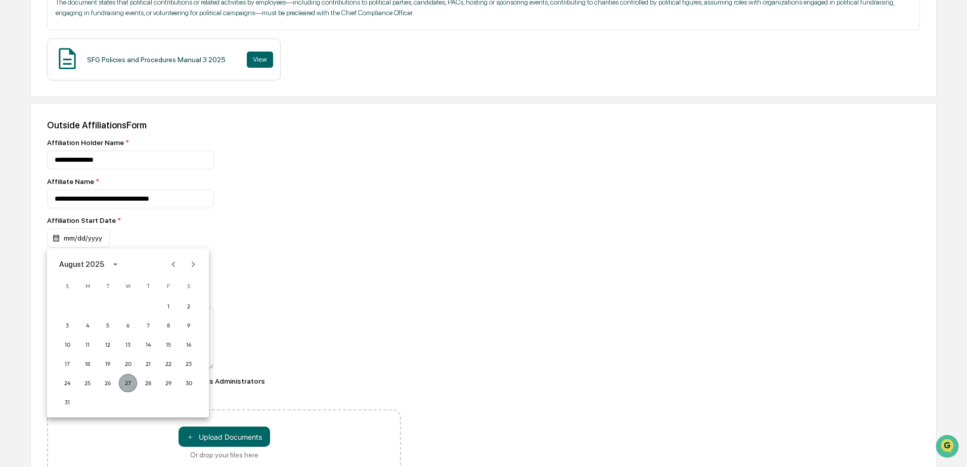
click at [134, 381] on button "27" at bounding box center [128, 383] width 18 height 18
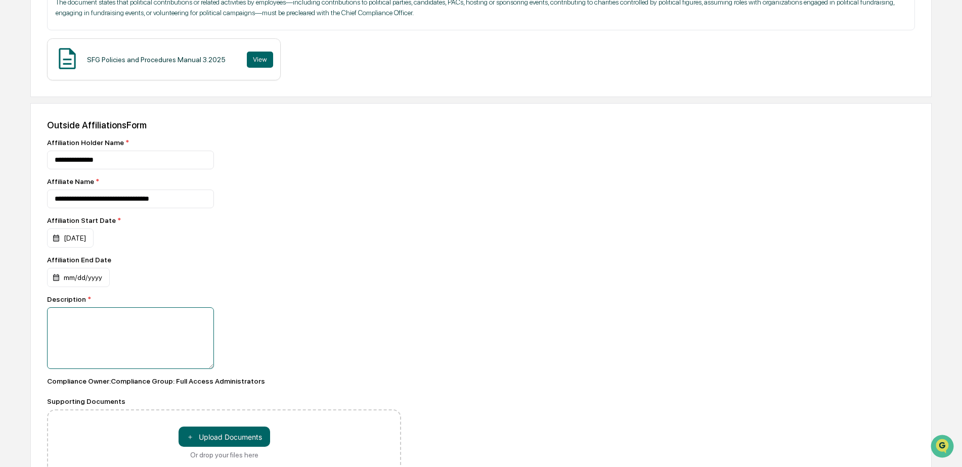
click at [124, 320] on textarea at bounding box center [130, 339] width 167 height 62
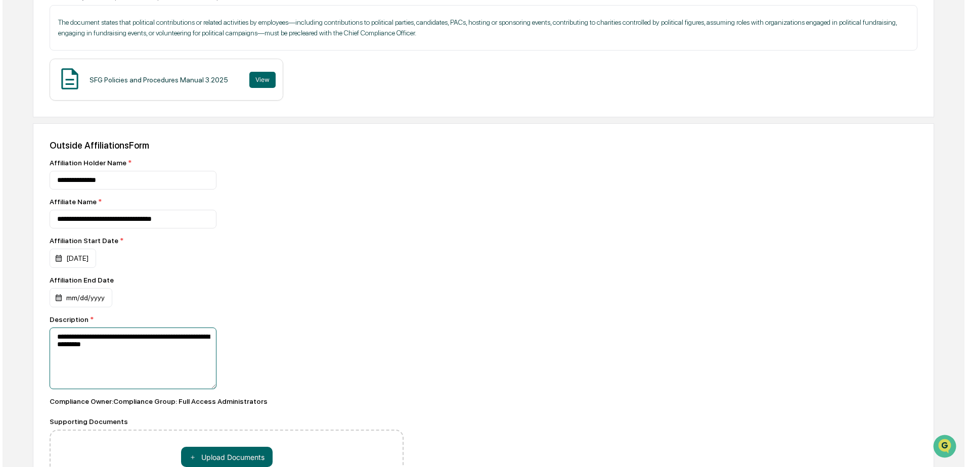
scroll to position [257, 0]
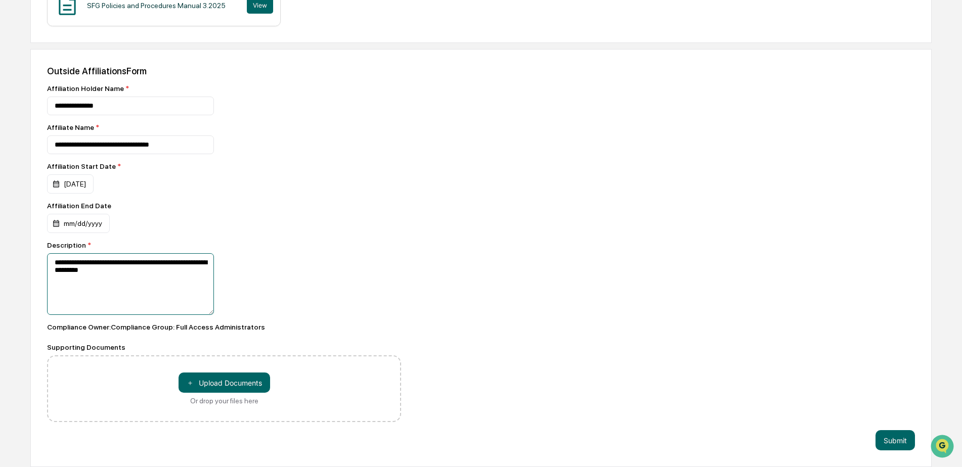
type textarea "**********"
click at [900, 444] on button "Submit" at bounding box center [895, 440] width 39 height 20
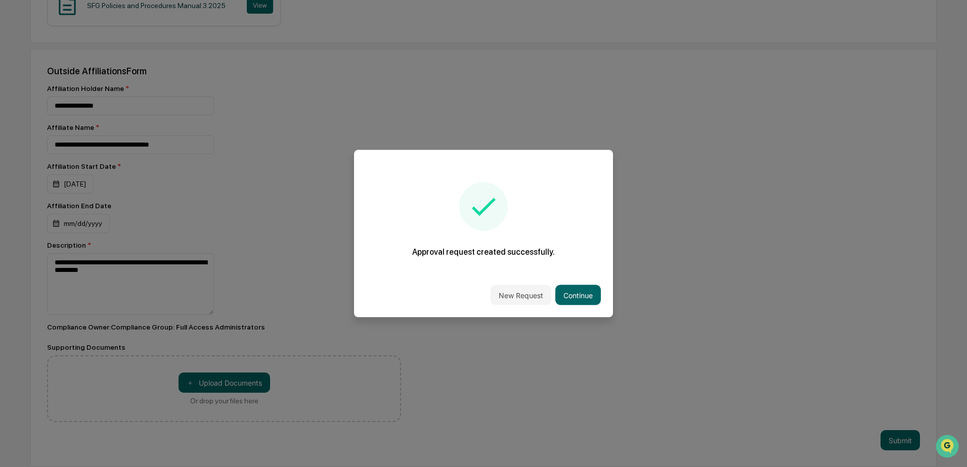
click at [573, 294] on button "Continue" at bounding box center [578, 295] width 46 height 20
